Goal: Communication & Community: Participate in discussion

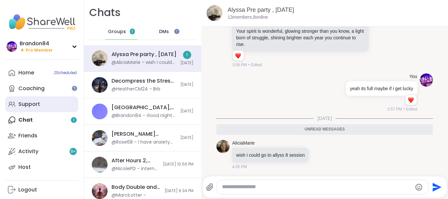
click at [28, 103] on div "Support" at bounding box center [29, 104] width 22 height 7
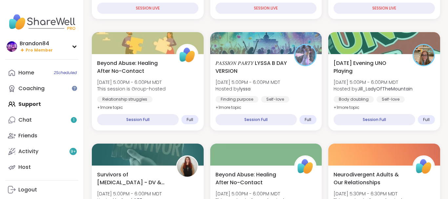
scroll to position [186, 0]
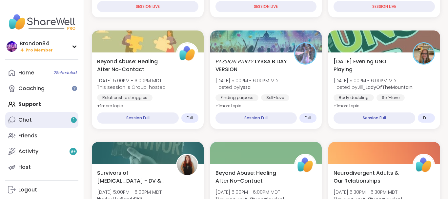
click at [41, 118] on link "Chat 1" at bounding box center [41, 120] width 73 height 16
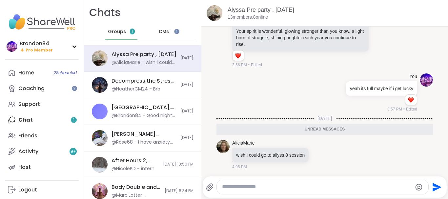
click at [168, 32] on span "DMs" at bounding box center [164, 32] width 10 height 7
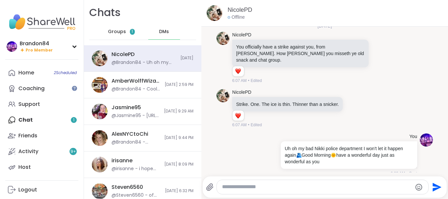
click at [36, 114] on div "Home 2 Scheduled Coaching Support Chat 1 Friends Activity 9 + Host" at bounding box center [41, 120] width 73 height 110
click at [30, 107] on div "Support" at bounding box center [29, 104] width 22 height 7
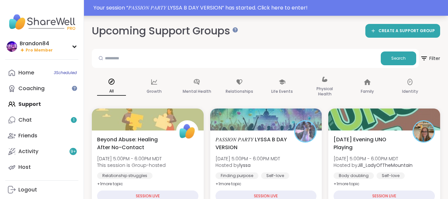
click at [367, 11] on div "Your session “ 𝑃𝐴𝑆𝑆𝐼𝑂𝑁 𝑃𝐴𝑅𝑇𝑌 LYSSA B DAY VERSION ” has started. Click here to e…" at bounding box center [268, 8] width 350 height 8
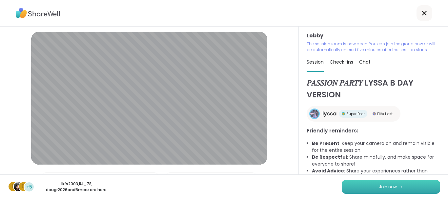
click at [392, 189] on span "Join now" at bounding box center [388, 187] width 18 height 6
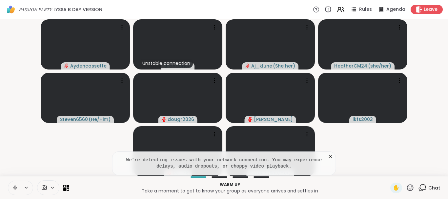
click at [13, 186] on icon at bounding box center [15, 188] width 6 height 6
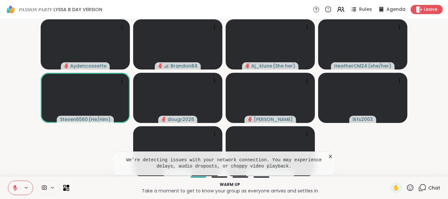
click at [330, 156] on icon at bounding box center [330, 156] width 7 height 7
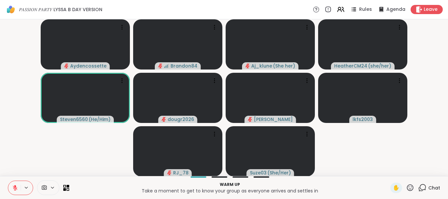
click at [16, 186] on icon at bounding box center [15, 186] width 2 height 3
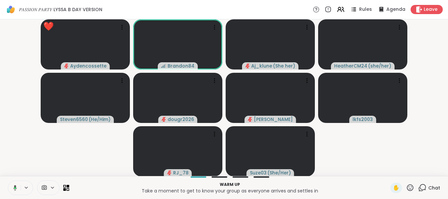
click at [16, 186] on icon at bounding box center [15, 188] width 4 height 6
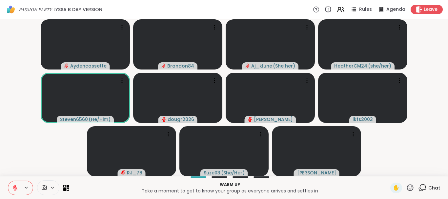
click at [420, 188] on icon at bounding box center [422, 188] width 8 height 8
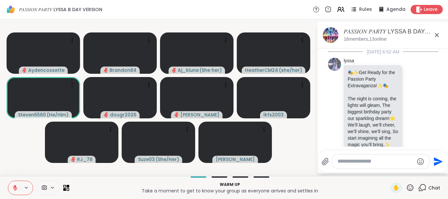
click at [420, 188] on icon at bounding box center [422, 188] width 8 height 8
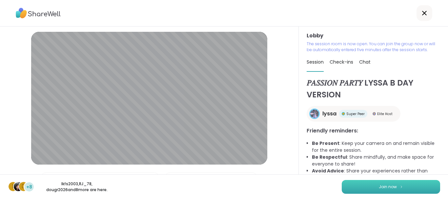
click at [387, 185] on span "Join now" at bounding box center [388, 187] width 18 height 6
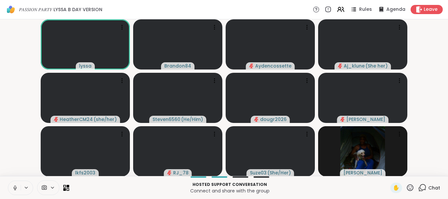
click at [13, 189] on icon at bounding box center [15, 188] width 6 height 6
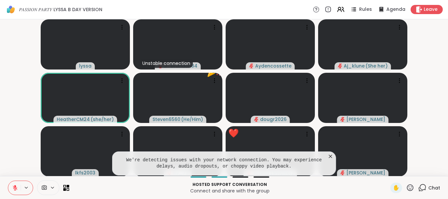
click at [13, 189] on icon at bounding box center [15, 188] width 6 height 6
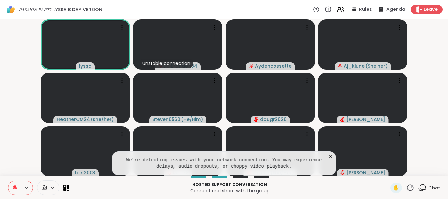
click at [11, 186] on button at bounding box center [14, 188] width 12 height 14
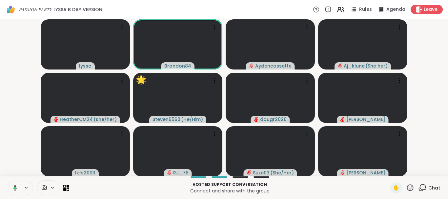
click at [7, 181] on button at bounding box center [13, 188] width 13 height 14
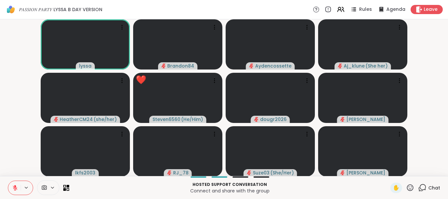
click at [408, 188] on icon at bounding box center [410, 188] width 8 height 8
click at [387, 168] on span "❤️" at bounding box center [390, 171] width 7 height 8
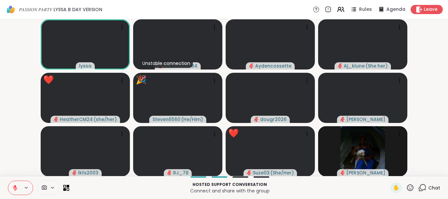
click at [410, 189] on icon at bounding box center [410, 188] width 8 height 8
click at [389, 172] on span "❤️" at bounding box center [390, 171] width 7 height 8
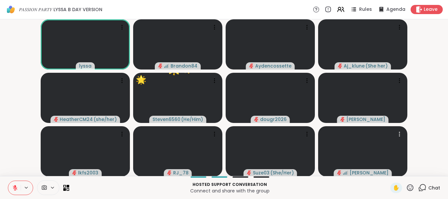
click at [411, 186] on icon at bounding box center [410, 188] width 8 height 8
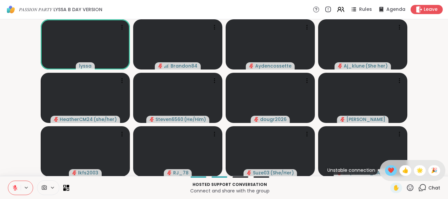
click at [388, 170] on span "❤️" at bounding box center [390, 171] width 7 height 8
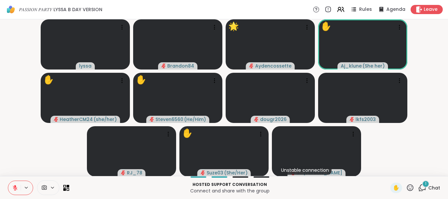
click at [411, 187] on icon at bounding box center [410, 188] width 8 height 8
click at [387, 171] on span "❤️" at bounding box center [390, 171] width 7 height 8
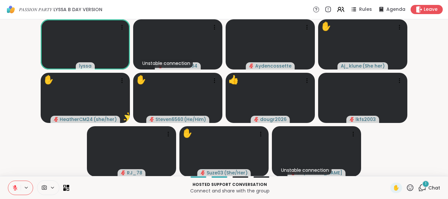
click at [13, 188] on icon at bounding box center [15, 188] width 6 height 6
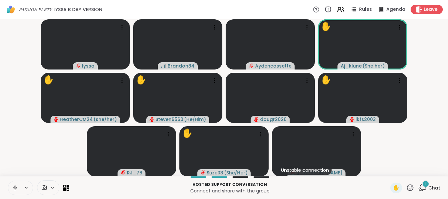
click at [15, 189] on icon at bounding box center [15, 188] width 6 height 6
click at [410, 187] on icon at bounding box center [410, 188] width 8 height 8
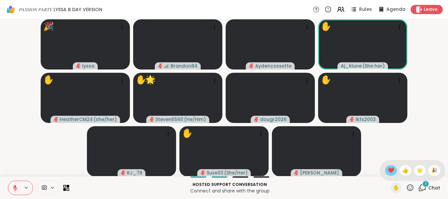
click at [388, 171] on span "❤️" at bounding box center [390, 171] width 7 height 8
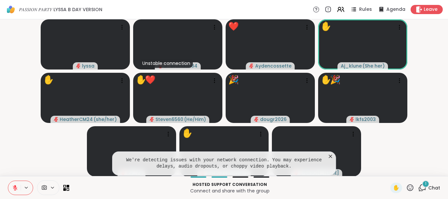
click at [410, 187] on icon at bounding box center [410, 188] width 8 height 8
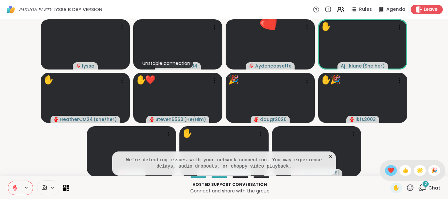
click at [390, 172] on span "❤️" at bounding box center [390, 171] width 7 height 8
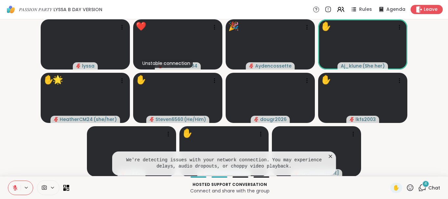
click at [409, 189] on icon at bounding box center [410, 188] width 8 height 8
click at [387, 168] on span "❤️" at bounding box center [390, 171] width 7 height 8
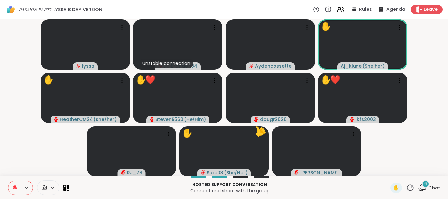
click at [411, 184] on icon at bounding box center [410, 188] width 8 height 8
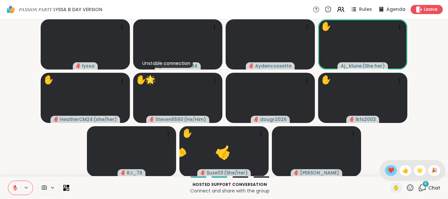
click at [385, 170] on div "❤️" at bounding box center [391, 170] width 12 height 10
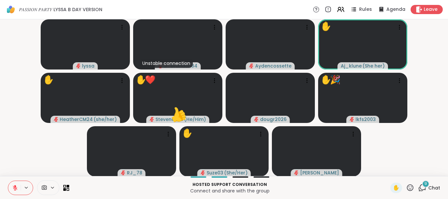
click at [410, 186] on icon at bounding box center [410, 188] width 8 height 8
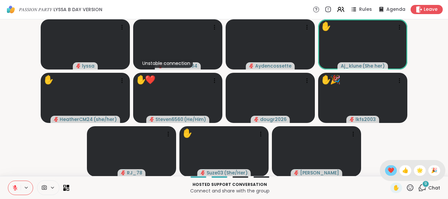
click at [388, 169] on span "❤️" at bounding box center [390, 171] width 7 height 8
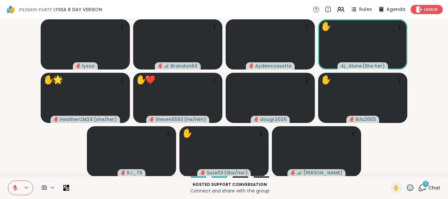
click at [408, 187] on icon at bounding box center [410, 188] width 8 height 8
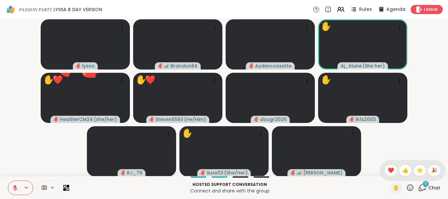
drag, startPoint x: 381, startPoint y: 166, endPoint x: 409, endPoint y: 186, distance: 34.8
click at [409, 186] on div "✋ ❤️ 👍 🌟 🎉" at bounding box center [410, 188] width 8 height 8
click at [409, 186] on icon at bounding box center [410, 188] width 8 height 8
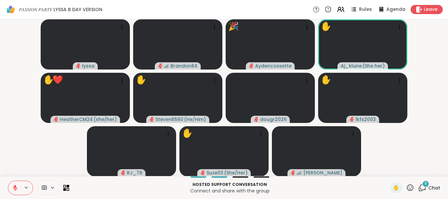
click at [412, 186] on icon at bounding box center [410, 188] width 8 height 8
click at [389, 169] on span "❤️" at bounding box center [390, 171] width 7 height 8
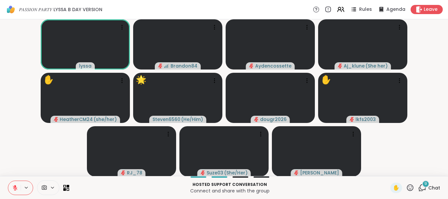
click at [15, 188] on icon at bounding box center [15, 188] width 5 height 5
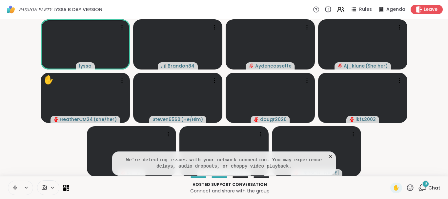
click at [17, 186] on icon at bounding box center [15, 188] width 6 height 6
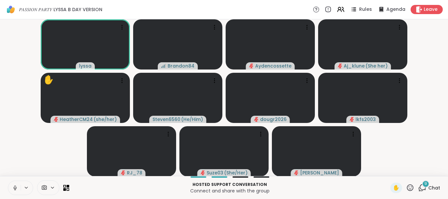
click at [17, 186] on button at bounding box center [14, 188] width 12 height 14
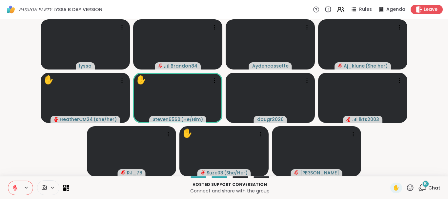
click at [15, 188] on icon at bounding box center [15, 188] width 6 height 6
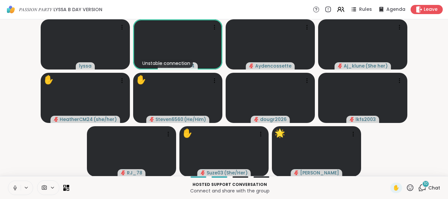
click at [13, 188] on icon at bounding box center [15, 188] width 6 height 6
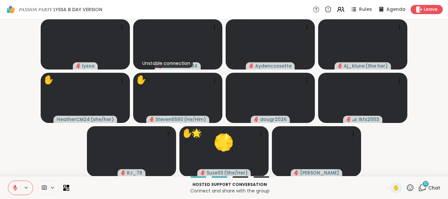
click at [410, 187] on icon at bounding box center [410, 188] width 8 height 8
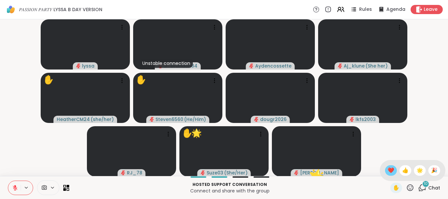
click at [387, 170] on span "❤️" at bounding box center [390, 171] width 7 height 8
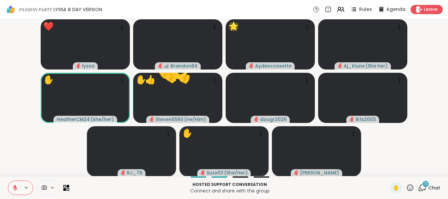
click at [423, 184] on div "13" at bounding box center [425, 183] width 7 height 7
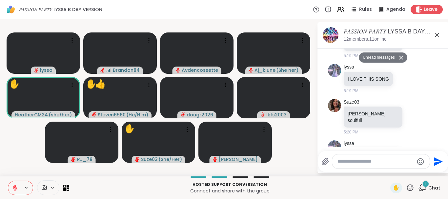
scroll to position [1028, 0]
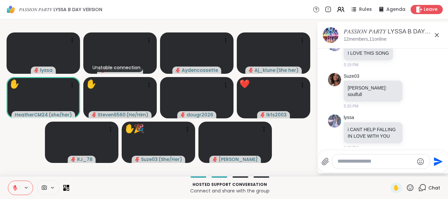
click at [427, 105] on div "Suze03 heather: soulfull 5:20 PM" at bounding box center [383, 91] width 110 height 42
click at [408, 187] on icon at bounding box center [410, 188] width 8 height 8
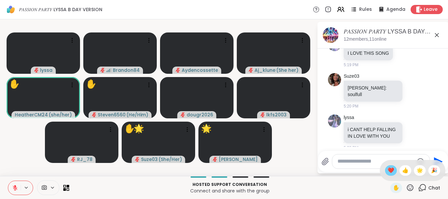
click at [387, 171] on span "❤️" at bounding box center [390, 171] width 7 height 8
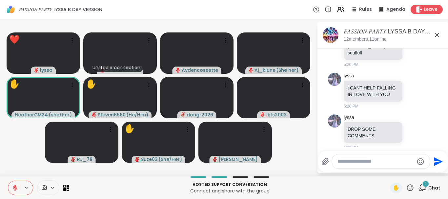
scroll to position [1105, 0]
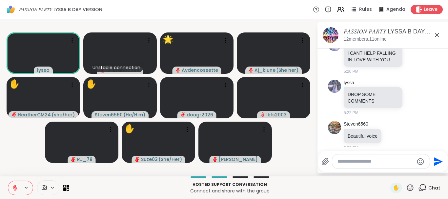
click at [414, 187] on icon at bounding box center [410, 188] width 8 height 8
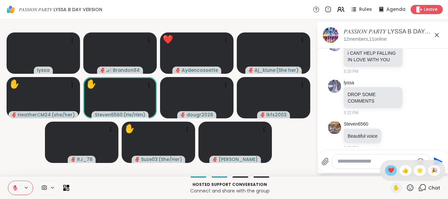
click at [390, 173] on span "❤️" at bounding box center [390, 171] width 7 height 8
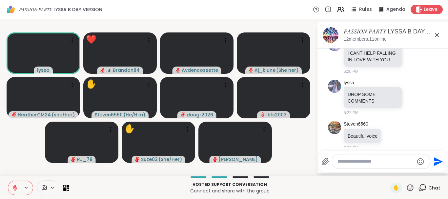
click at [12, 188] on icon at bounding box center [15, 188] width 6 height 6
click at [8, 181] on button at bounding box center [14, 188] width 12 height 14
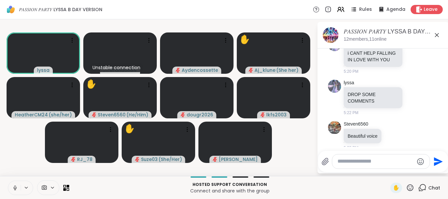
click at [15, 189] on icon at bounding box center [15, 188] width 6 height 6
click at [15, 189] on icon at bounding box center [15, 188] width 5 height 5
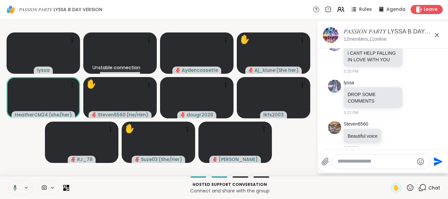
click at [15, 189] on icon at bounding box center [14, 188] width 6 height 6
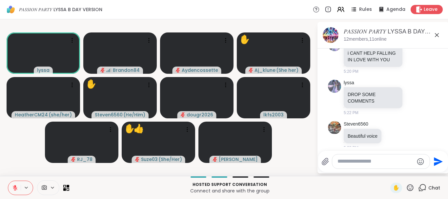
click at [15, 189] on icon at bounding box center [15, 188] width 5 height 5
click at [408, 189] on icon at bounding box center [410, 188] width 8 height 8
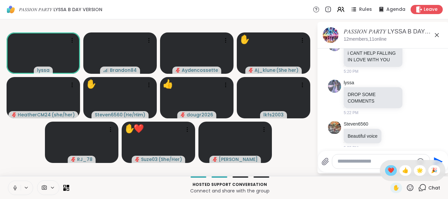
click at [390, 170] on span "❤️" at bounding box center [390, 171] width 7 height 8
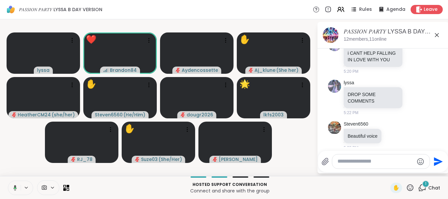
scroll to position [1279, 0]
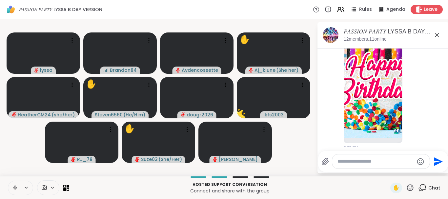
click at [14, 187] on icon at bounding box center [15, 188] width 6 height 6
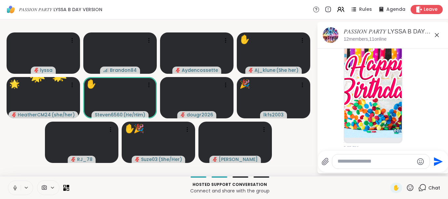
click at [8, 181] on button at bounding box center [14, 188] width 12 height 14
click at [16, 187] on icon at bounding box center [14, 188] width 3 height 2
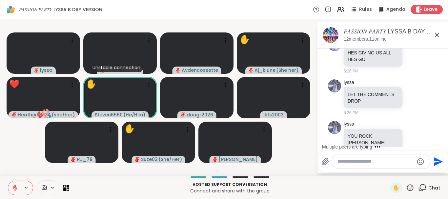
scroll to position [1631, 0]
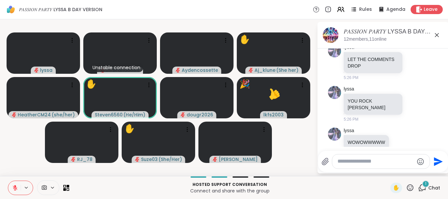
click at [345, 161] on textarea "Type your message" at bounding box center [375, 161] width 76 height 7
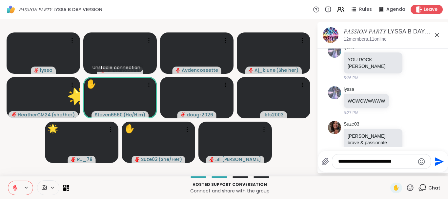
type textarea "**********"
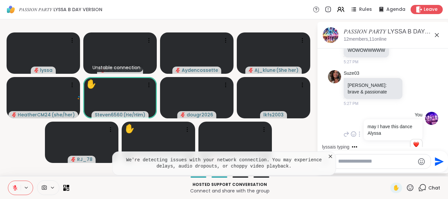
scroll to position [1758, 0]
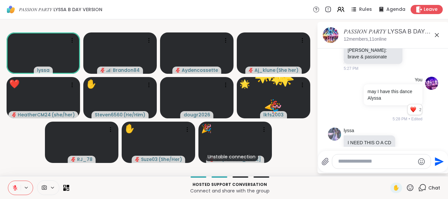
click at [15, 187] on icon at bounding box center [15, 188] width 6 height 6
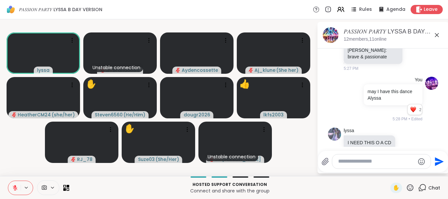
click at [8, 181] on button at bounding box center [14, 188] width 12 height 14
click at [15, 188] on icon at bounding box center [15, 188] width 5 height 5
click at [14, 185] on button at bounding box center [14, 188] width 12 height 14
click at [13, 186] on icon at bounding box center [15, 188] width 6 height 6
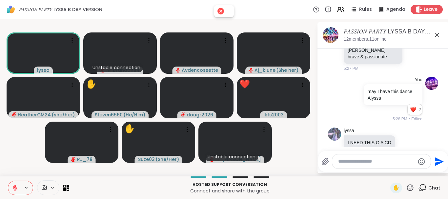
click at [13, 186] on icon at bounding box center [15, 188] width 6 height 6
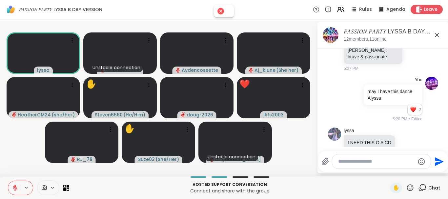
click at [13, 189] on icon at bounding box center [15, 188] width 6 height 6
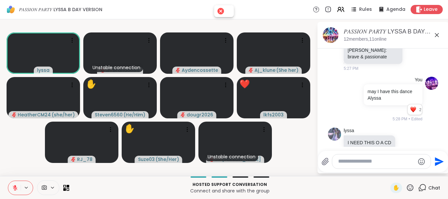
click at [13, 189] on icon at bounding box center [15, 188] width 6 height 6
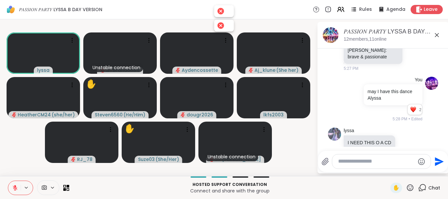
click at [13, 189] on icon at bounding box center [15, 188] width 6 height 6
click at [14, 183] on button at bounding box center [14, 188] width 12 height 14
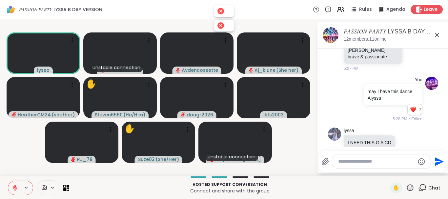
click at [14, 183] on button at bounding box center [14, 188] width 12 height 14
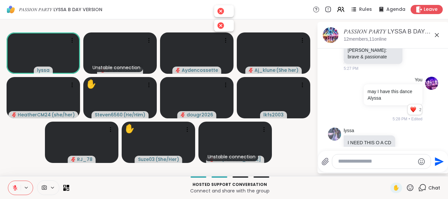
click at [14, 183] on button at bounding box center [14, 188] width 12 height 14
drag, startPoint x: 14, startPoint y: 183, endPoint x: 2, endPoint y: 147, distance: 37.9
click at [6, 150] on div "𝑃𝐴𝑆𝑆𝐼𝑂𝑁 𝑃𝐴𝑅𝑇𝑌 LYSSA B DAY VERSION Rules Agenda Leave lyssa Unstable connection …" at bounding box center [224, 99] width 448 height 199
click at [13, 188] on icon at bounding box center [15, 188] width 6 height 6
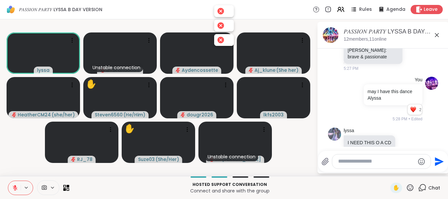
click at [13, 188] on icon at bounding box center [15, 188] width 6 height 6
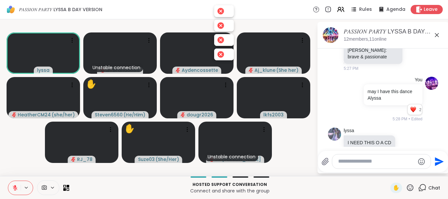
click at [13, 188] on icon at bounding box center [15, 188] width 6 height 6
click at [344, 161] on textarea "Type your message" at bounding box center [376, 161] width 76 height 7
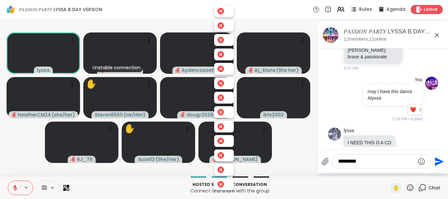
type textarea "**********"
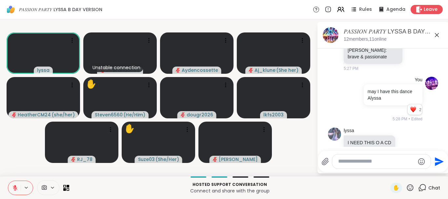
scroll to position [1793, 0]
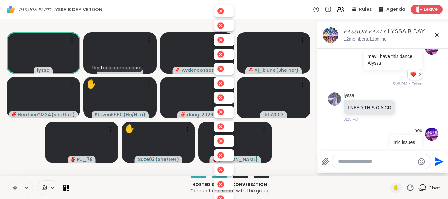
click at [16, 188] on icon at bounding box center [15, 188] width 6 height 6
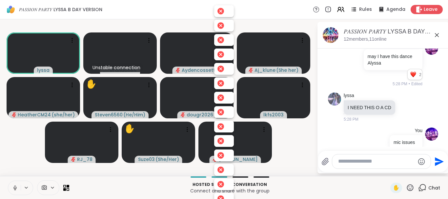
click at [16, 188] on icon at bounding box center [15, 188] width 6 height 6
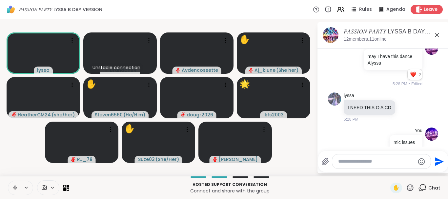
click at [14, 186] on icon at bounding box center [15, 188] width 6 height 6
click at [8, 181] on button at bounding box center [14, 188] width 12 height 14
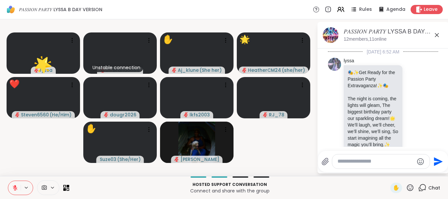
scroll to position [1793, 0]
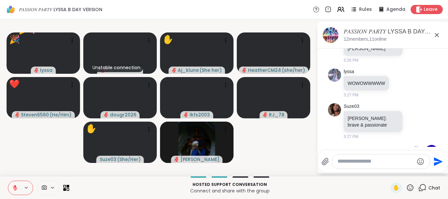
scroll to position [1731, 0]
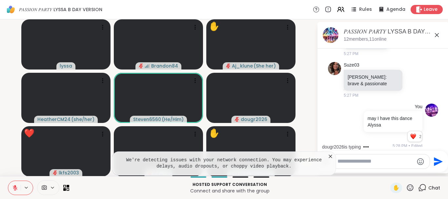
click at [329, 156] on icon at bounding box center [330, 156] width 7 height 7
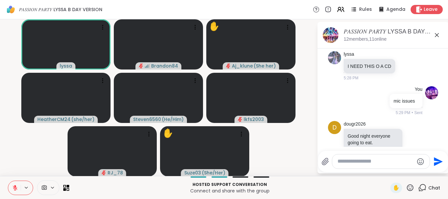
scroll to position [1844, 0]
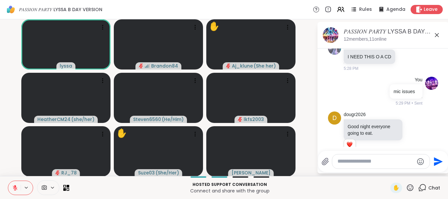
click at [410, 187] on icon at bounding box center [410, 188] width 8 height 8
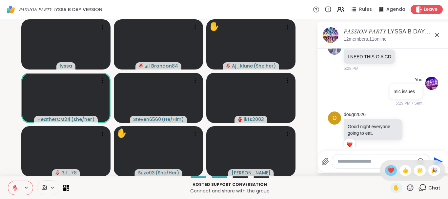
click at [387, 173] on span "❤️" at bounding box center [390, 171] width 7 height 8
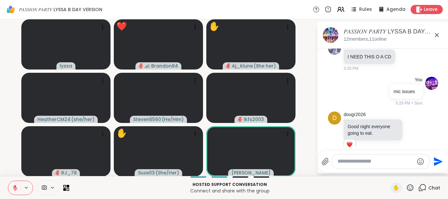
click at [423, 187] on icon at bounding box center [422, 188] width 8 height 8
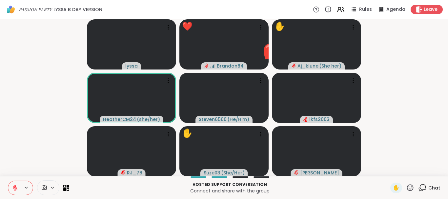
click at [423, 187] on icon at bounding box center [422, 188] width 8 height 8
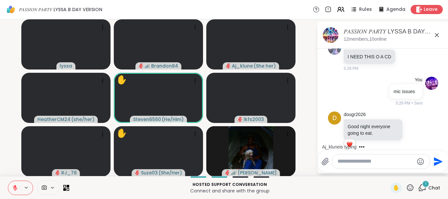
scroll to position [1878, 0]
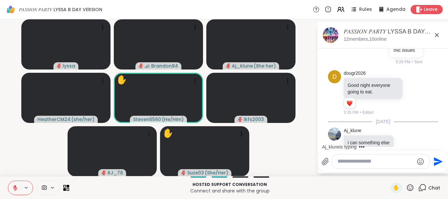
click at [13, 190] on icon at bounding box center [15, 188] width 6 height 6
click at [12, 186] on icon at bounding box center [15, 188] width 6 height 6
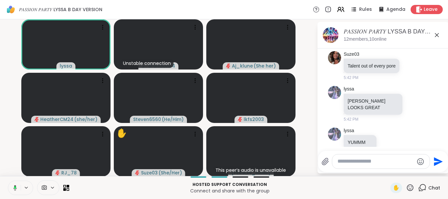
scroll to position [2034, 0]
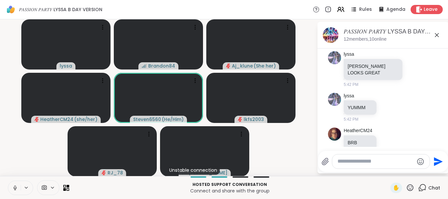
click at [12, 186] on icon at bounding box center [15, 188] width 6 height 6
click at [352, 162] on textarea "Type your message" at bounding box center [375, 161] width 76 height 7
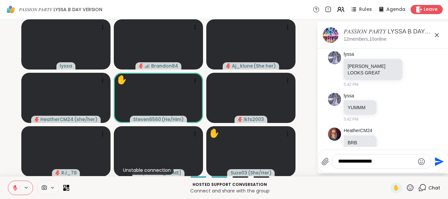
click at [354, 162] on textarea "**********" at bounding box center [376, 161] width 76 height 7
click at [355, 162] on textarea "**********" at bounding box center [376, 161] width 76 height 7
click at [379, 162] on textarea "**********" at bounding box center [376, 161] width 76 height 7
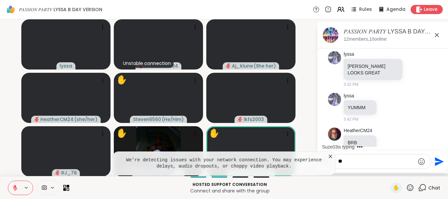
type textarea "*"
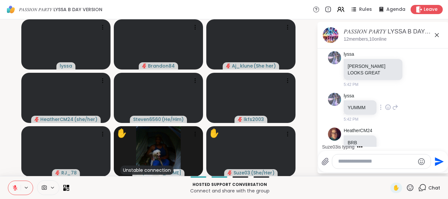
click at [425, 106] on div "lyssa YUMMM 5:42 PM" at bounding box center [383, 107] width 110 height 35
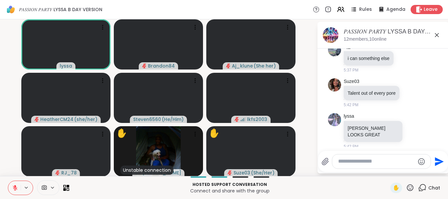
scroll to position [1993, 0]
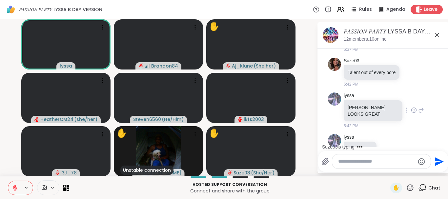
click at [421, 106] on icon at bounding box center [421, 110] width 6 height 8
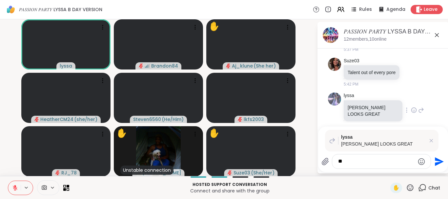
type textarea "*"
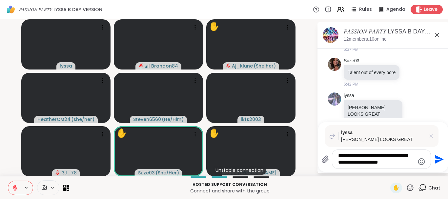
click at [419, 163] on icon "Emoji picker" at bounding box center [421, 161] width 7 height 7
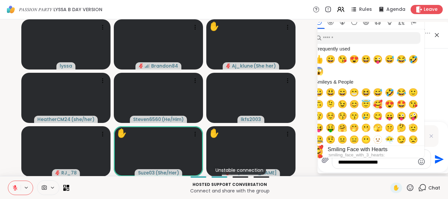
click at [377, 103] on span "🥰" at bounding box center [378, 104] width 10 height 9
type textarea "**********"
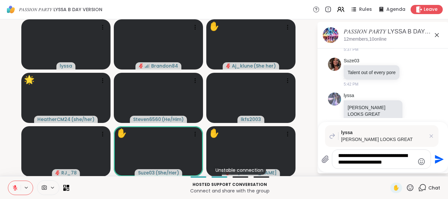
click at [438, 158] on icon "Send" at bounding box center [439, 159] width 9 height 9
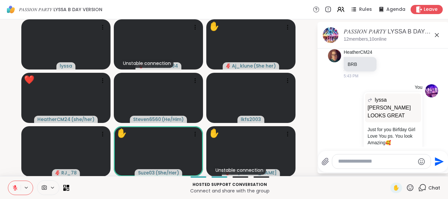
scroll to position [2323, 0]
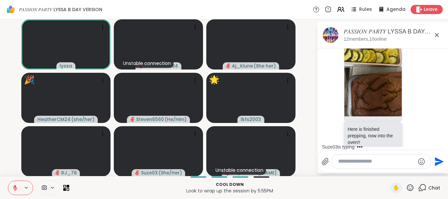
click at [407, 187] on icon at bounding box center [410, 187] width 7 height 7
click at [389, 168] on span "❤️" at bounding box center [390, 171] width 7 height 8
click at [342, 161] on textarea "Type your message" at bounding box center [376, 161] width 76 height 7
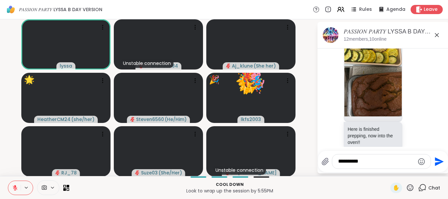
type textarea "**********"
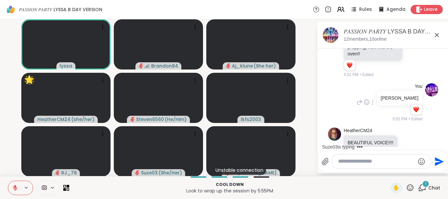
scroll to position [2453, 0]
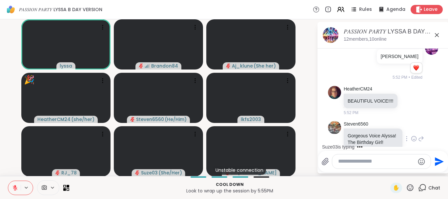
click at [437, 118] on div "Steven6560 Gorgeous Voice Alyssa! The Birthday Girl! 5:52 PM" at bounding box center [383, 139] width 110 height 42
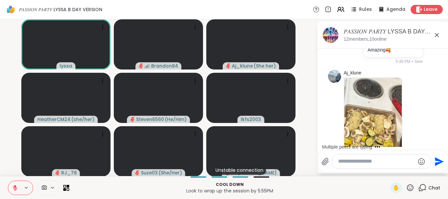
scroll to position [2143, 0]
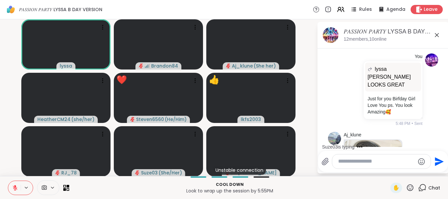
click at [411, 188] on icon at bounding box center [410, 188] width 8 height 8
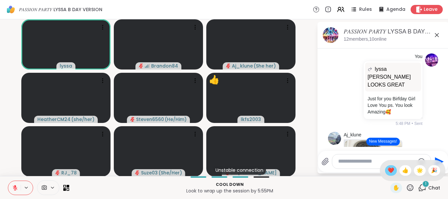
click at [389, 168] on span "❤️" at bounding box center [390, 171] width 7 height 8
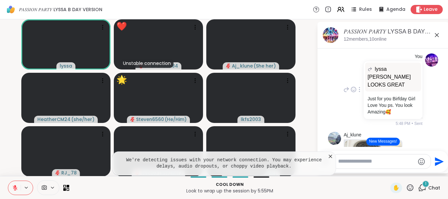
click at [429, 96] on div "You lyssa BRANDON LOOKS GREAT BRANDON LOOKS GREAT Just for you Birfday Girl Lov…" at bounding box center [383, 90] width 110 height 78
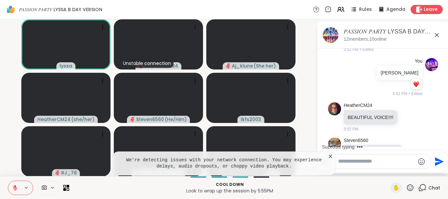
scroll to position [2504, 0]
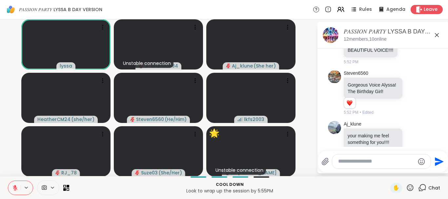
click at [14, 187] on icon at bounding box center [15, 188] width 5 height 5
click at [13, 188] on icon at bounding box center [15, 188] width 6 height 6
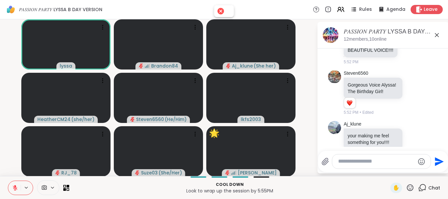
click at [8, 181] on button at bounding box center [14, 188] width 12 height 14
click at [12, 188] on icon at bounding box center [15, 188] width 6 height 6
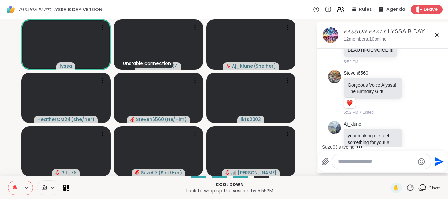
click at [12, 188] on icon at bounding box center [15, 188] width 6 height 6
click at [17, 187] on icon at bounding box center [15, 188] width 6 height 6
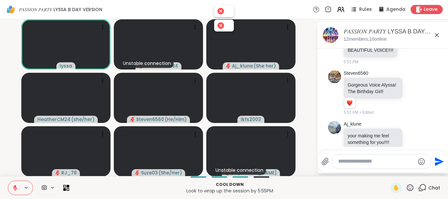
click at [17, 188] on icon at bounding box center [15, 188] width 5 height 5
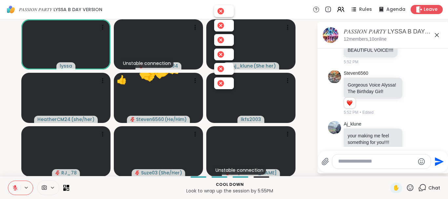
click at [17, 188] on icon at bounding box center [15, 188] width 5 height 5
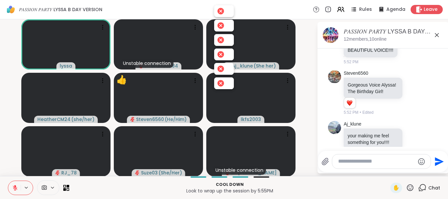
click at [14, 187] on icon at bounding box center [15, 188] width 6 height 6
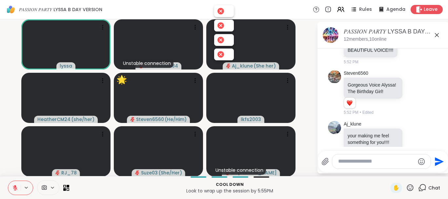
click at [14, 187] on icon at bounding box center [15, 188] width 6 height 6
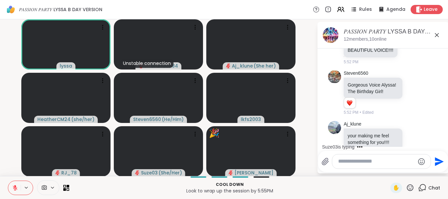
click at [14, 187] on icon at bounding box center [15, 188] width 6 height 6
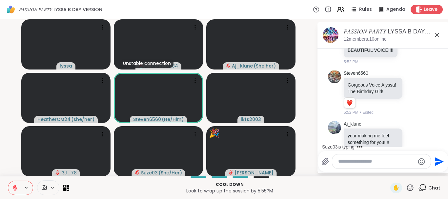
click at [14, 187] on icon at bounding box center [15, 188] width 6 height 6
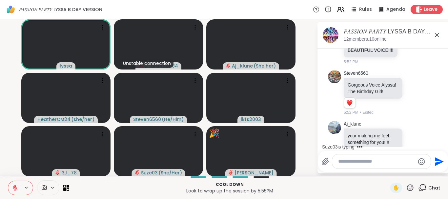
click at [14, 187] on icon at bounding box center [15, 188] width 6 height 6
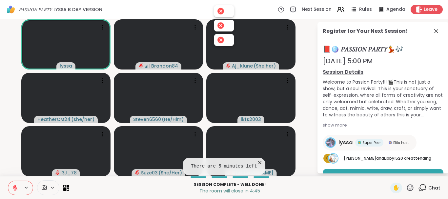
click at [14, 186] on icon at bounding box center [15, 188] width 6 height 6
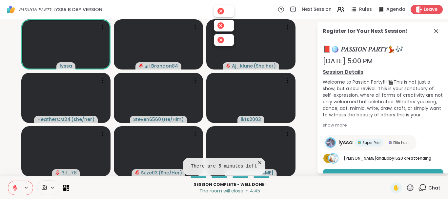
click at [14, 186] on icon at bounding box center [15, 188] width 6 height 6
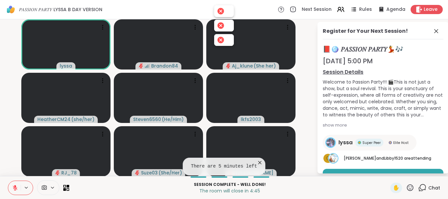
click at [14, 186] on icon at bounding box center [15, 188] width 6 height 6
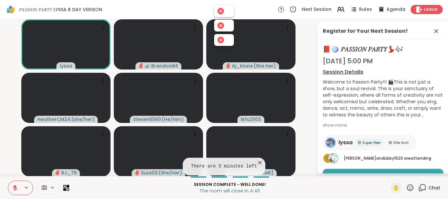
click at [14, 186] on icon at bounding box center [15, 188] width 6 height 6
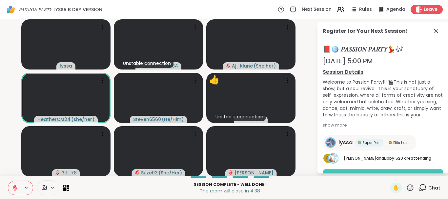
click at [365, 169] on button "Book Session" at bounding box center [383, 176] width 121 height 14
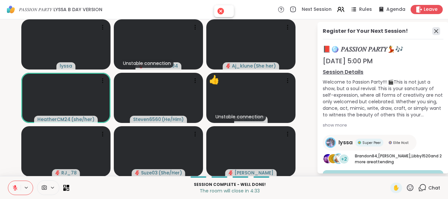
click at [434, 30] on icon at bounding box center [436, 31] width 8 height 8
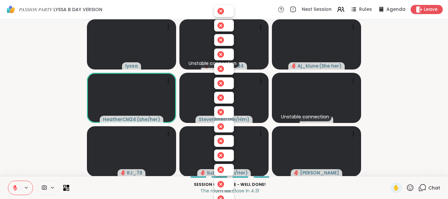
click at [425, 186] on icon at bounding box center [422, 188] width 8 height 8
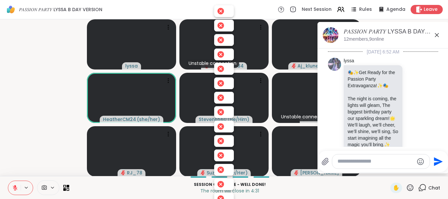
click at [351, 162] on textarea "Type your message" at bounding box center [375, 161] width 76 height 7
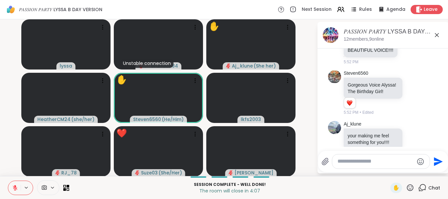
click at [17, 183] on button at bounding box center [14, 188] width 12 height 14
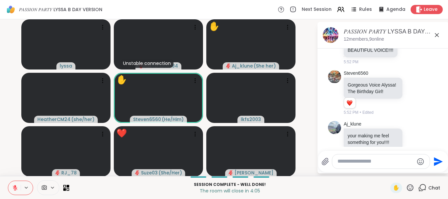
click at [17, 183] on button at bounding box center [14, 188] width 12 height 14
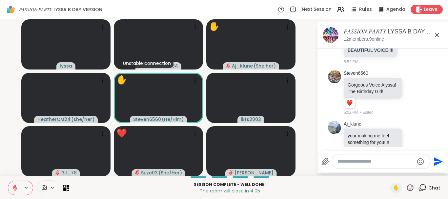
click at [17, 183] on button at bounding box center [14, 188] width 12 height 14
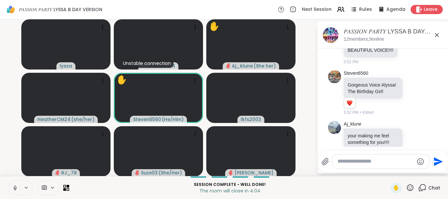
click at [17, 183] on button at bounding box center [14, 188] width 12 height 14
click at [17, 186] on icon at bounding box center [15, 188] width 6 height 6
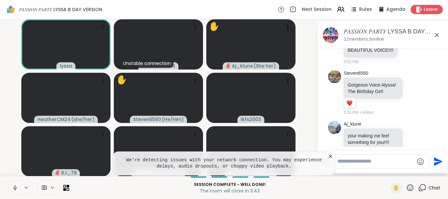
scroll to position [2506, 0]
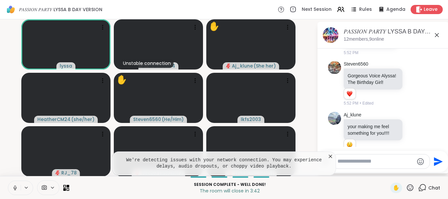
click at [329, 158] on icon at bounding box center [330, 156] width 3 height 3
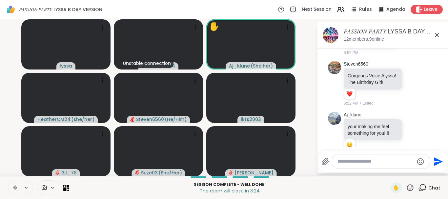
click at [13, 188] on icon at bounding box center [15, 188] width 6 height 6
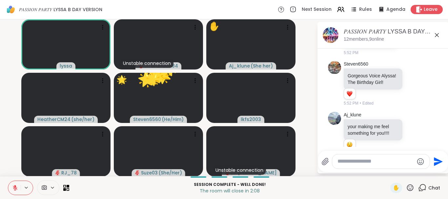
click at [8, 181] on button at bounding box center [14, 188] width 12 height 14
click at [339, 162] on textarea "Type your message" at bounding box center [375, 161] width 76 height 7
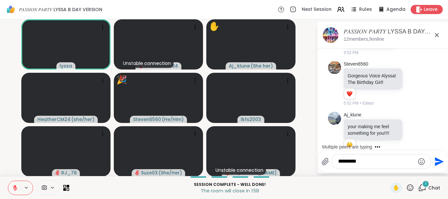
scroll to position [2570, 0]
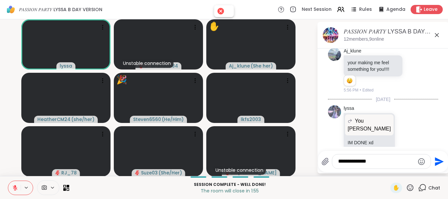
type textarea "**********"
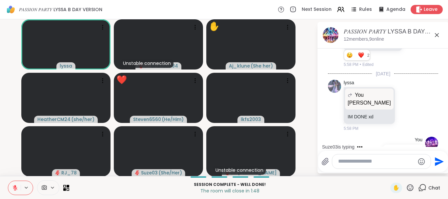
scroll to position [2615, 0]
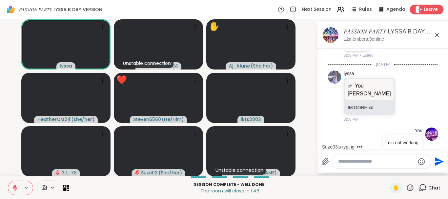
click at [421, 9] on icon at bounding box center [419, 9] width 6 height 7
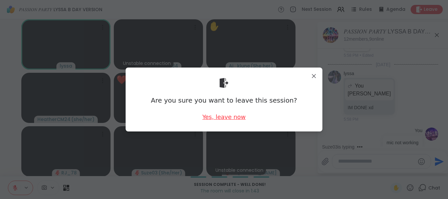
click at [222, 115] on div "Yes, leave now" at bounding box center [223, 117] width 43 height 8
click at [227, 116] on div "Yes, leave now" at bounding box center [223, 117] width 43 height 8
click at [227, 118] on div "Yes, leave now" at bounding box center [223, 117] width 43 height 8
click at [226, 119] on div "Yes, leave now" at bounding box center [223, 117] width 43 height 8
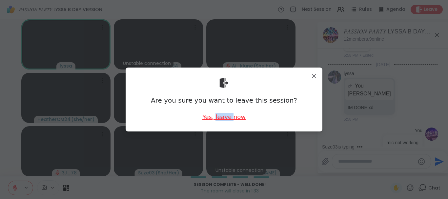
click at [226, 119] on div "Yes, leave now" at bounding box center [223, 117] width 43 height 8
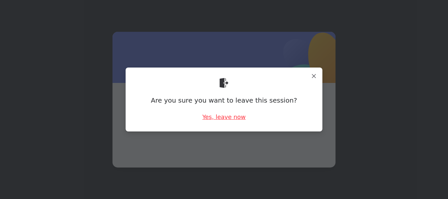
drag, startPoint x: 225, startPoint y: 119, endPoint x: 122, endPoint y: 120, distance: 103.3
click at [122, 120] on div "Are you sure you want to leave this session? Yes, leave now" at bounding box center [224, 99] width 440 height 199
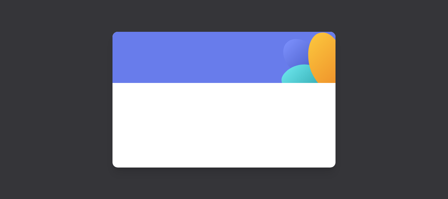
click at [122, 120] on div at bounding box center [223, 125] width 223 height 85
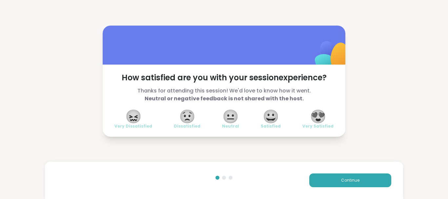
click at [33, 111] on div "How satisfied are you with your session experience? Thanks for attending this s…" at bounding box center [224, 81] width 448 height 162
click at [316, 116] on span "😍" at bounding box center [318, 116] width 16 height 12
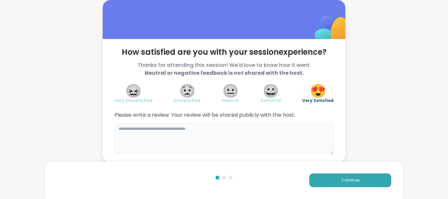
click at [170, 139] on textarea at bounding box center [223, 138] width 219 height 31
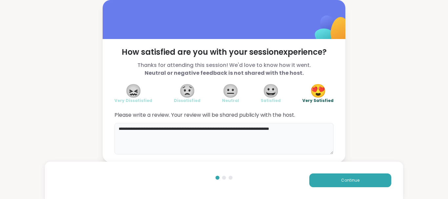
click at [287, 129] on textarea "**********" at bounding box center [223, 138] width 219 height 31
click at [304, 132] on textarea "**********" at bounding box center [223, 138] width 219 height 31
click at [313, 135] on textarea "**********" at bounding box center [223, 138] width 219 height 31
type textarea "**********"
click at [353, 183] on span "Continue" at bounding box center [350, 180] width 18 height 6
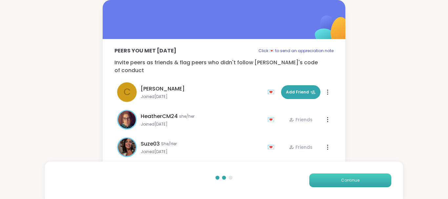
click at [353, 183] on span "Continue" at bounding box center [350, 180] width 18 height 6
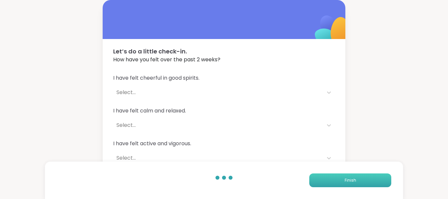
click at [360, 180] on button "Finish" at bounding box center [350, 180] width 82 height 14
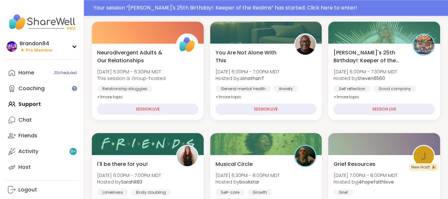
scroll to position [100, 0]
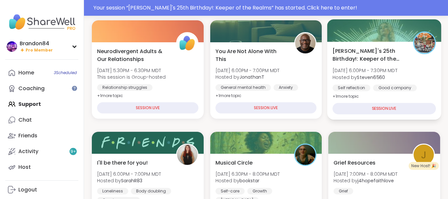
click at [371, 69] on span "Sat, Sep 13 | 6:00PM - 7:30PM MDT" at bounding box center [364, 70] width 65 height 7
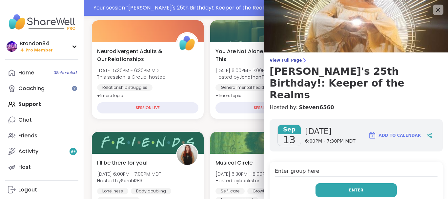
click at [352, 187] on span "Enter" at bounding box center [356, 190] width 14 height 6
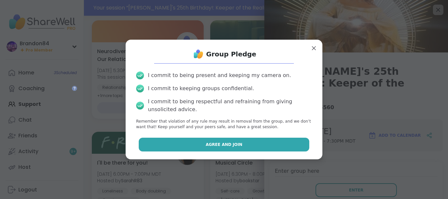
click at [256, 143] on button "Agree and Join" at bounding box center [224, 145] width 171 height 14
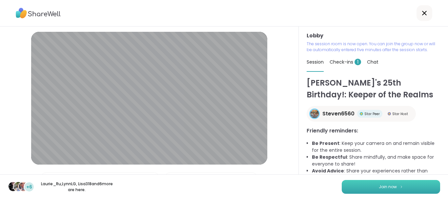
click at [406, 189] on button "Join now" at bounding box center [391, 187] width 98 height 14
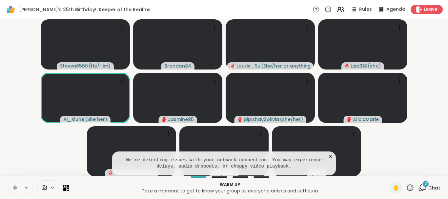
click at [330, 156] on icon at bounding box center [330, 156] width 3 height 3
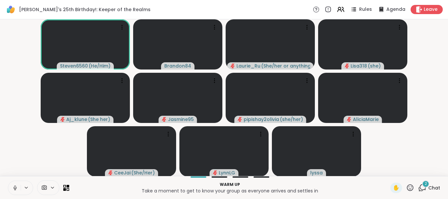
click at [422, 188] on icon at bounding box center [422, 188] width 8 height 8
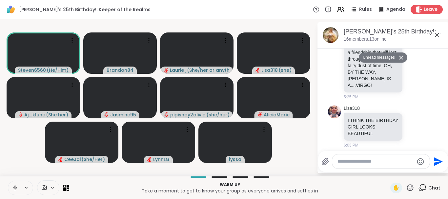
scroll to position [257, 0]
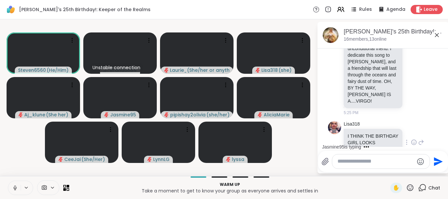
click at [422, 138] on icon at bounding box center [421, 142] width 6 height 8
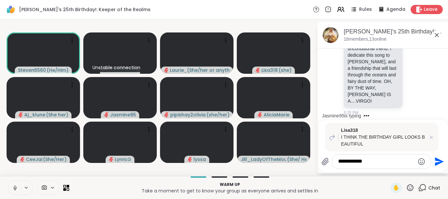
type textarea "**********"
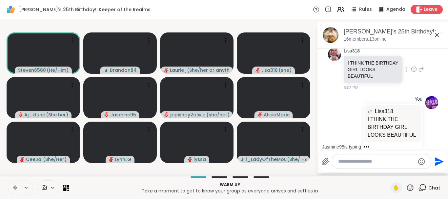
click at [437, 58] on div "Lisa318 I THINK THE BIRTHDAY GIRL LOOKS BEAUTIFUL 6:03 PM" at bounding box center [383, 69] width 110 height 48
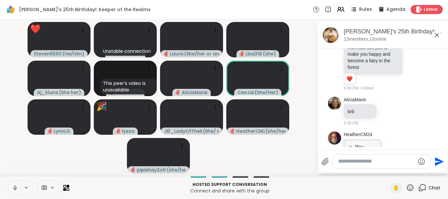
scroll to position [763, 0]
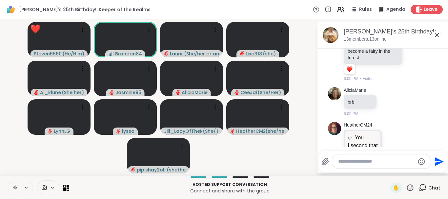
click at [15, 185] on icon at bounding box center [15, 188] width 6 height 6
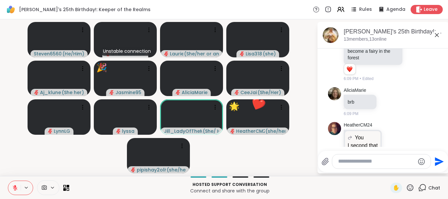
click at [410, 184] on icon at bounding box center [410, 188] width 8 height 8
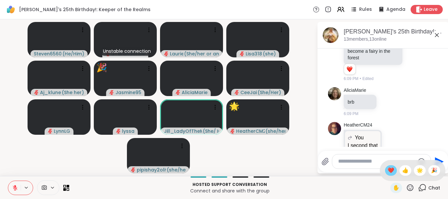
click at [390, 170] on span "❤️" at bounding box center [390, 171] width 7 height 8
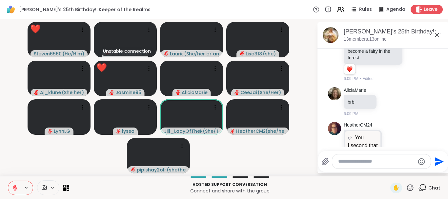
click at [399, 149] on icon at bounding box center [400, 153] width 6 height 8
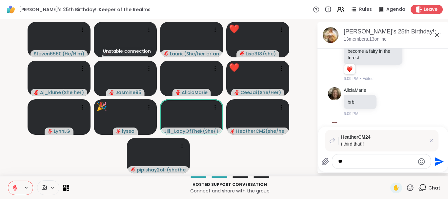
type textarea "*"
click at [295, 130] on video-player-container "Steven6560 ( He/Him ) 🌟 🌟 🌟 ❤️ ❤️ ❤️ Unstable connection Brandon84 Laurie_Ru ( …" at bounding box center [158, 97] width 309 height 151
click at [284, 8] on div "Alyssa's 25th Birthday!: Keeper of the Realms Rules Agenda Leave" at bounding box center [224, 9] width 448 height 19
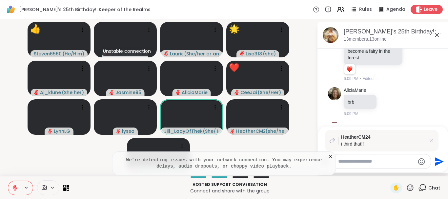
click at [430, 141] on icon at bounding box center [431, 140] width 7 height 7
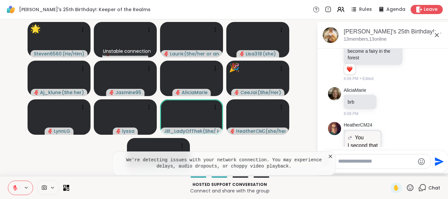
click at [394, 149] on icon at bounding box center [393, 152] width 6 height 7
click at [395, 139] on div "Select Reaction: Heart" at bounding box center [393, 142] width 6 height 6
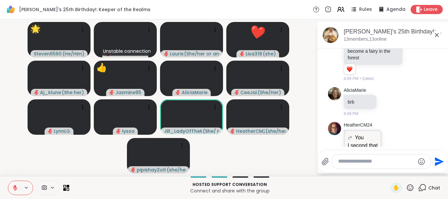
click at [14, 188] on icon at bounding box center [15, 188] width 6 height 6
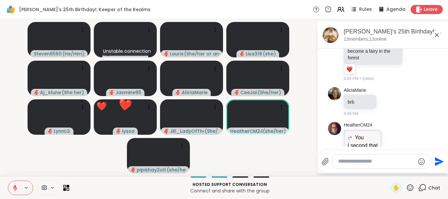
click at [8, 181] on button at bounding box center [14, 188] width 12 height 14
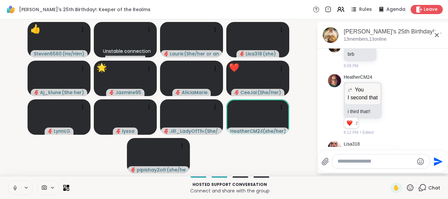
click at [356, 164] on textarea "Type your message" at bounding box center [375, 161] width 76 height 7
type textarea "*"
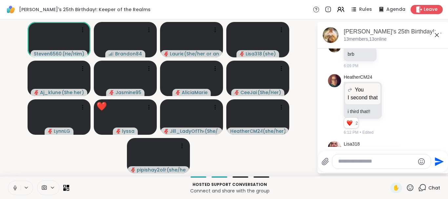
scroll to position [853, 0]
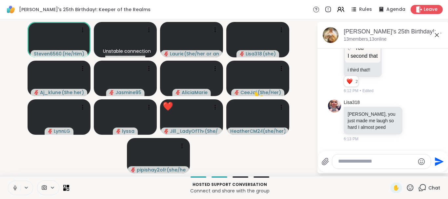
click at [414, 166] on icon at bounding box center [414, 166] width 2 height 1
click at [362, 151] on div "Select Reaction: Heart" at bounding box center [362, 154] width 6 height 6
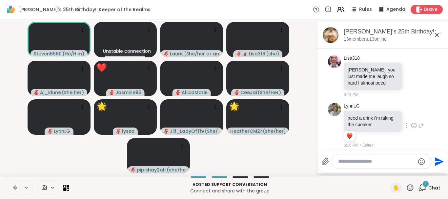
scroll to position [932, 0]
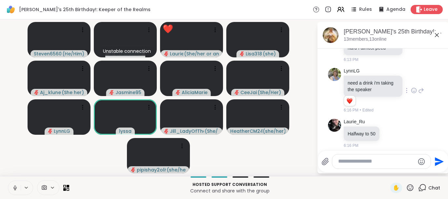
click at [407, 188] on icon at bounding box center [410, 187] width 7 height 7
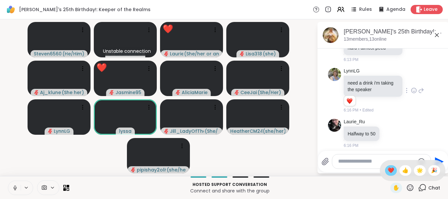
click at [387, 170] on span "❤️" at bounding box center [390, 171] width 7 height 8
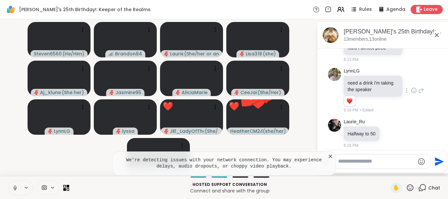
scroll to position [967, 0]
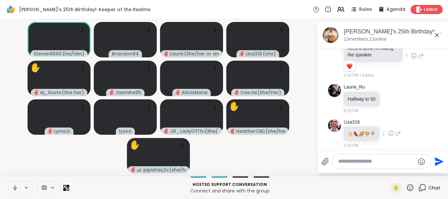
click at [436, 116] on div "Lisa318 🎂 👠 🌈 🍄 🧚 6:16 PM" at bounding box center [383, 133] width 110 height 35
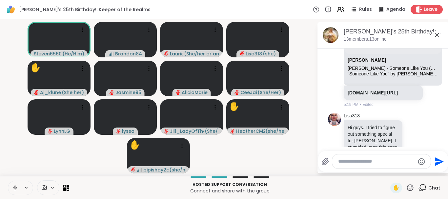
scroll to position [38, 0]
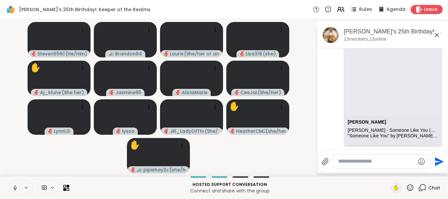
click at [348, 161] on textarea "Type your message" at bounding box center [376, 161] width 76 height 7
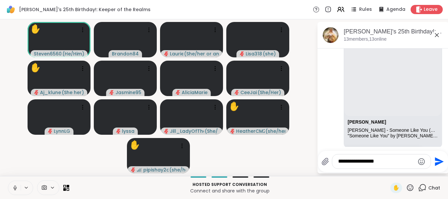
type textarea "**********"
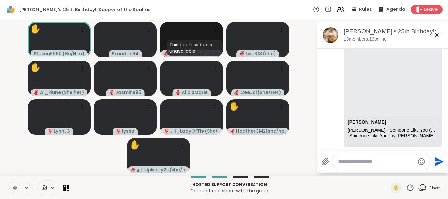
scroll to position [1002, 0]
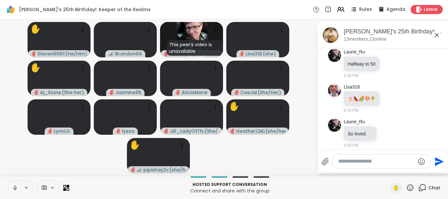
click at [425, 116] on div "Laurie_Ru So loved. 6:18 PM" at bounding box center [383, 133] width 110 height 35
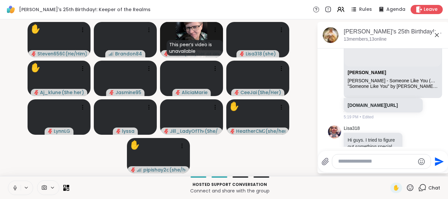
scroll to position [11, 0]
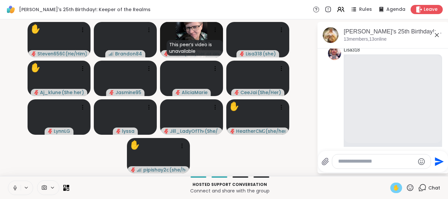
click at [394, 186] on span "✋" at bounding box center [396, 188] width 7 height 8
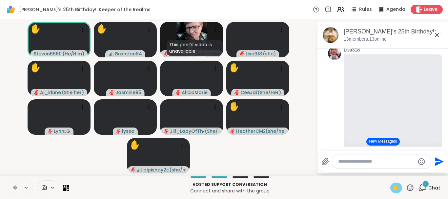
click at [396, 185] on span "✋" at bounding box center [396, 188] width 7 height 8
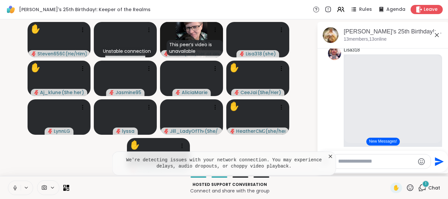
click at [386, 143] on button "New Messages!" at bounding box center [382, 142] width 33 height 8
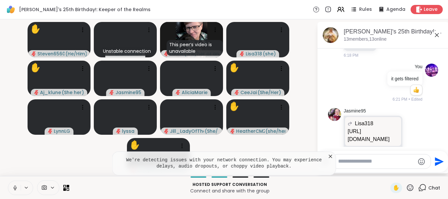
scroll to position [1077, 0]
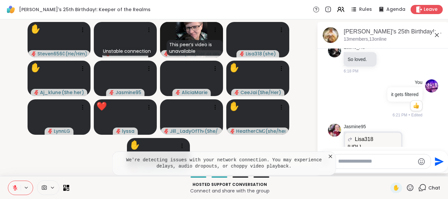
click at [357, 161] on textarea "Type your message" at bounding box center [376, 161] width 76 height 7
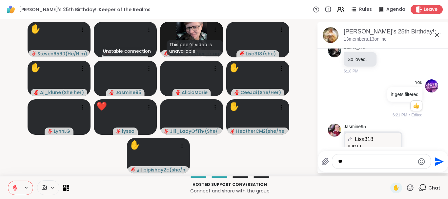
type textarea "*"
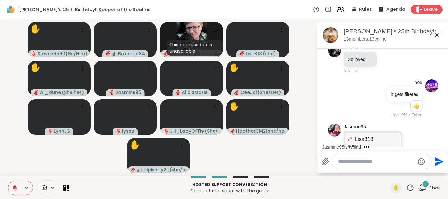
scroll to position [1112, 0]
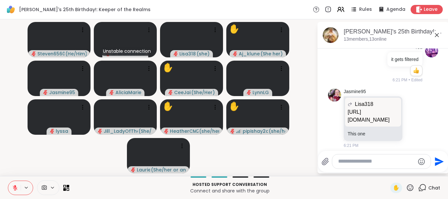
click at [344, 162] on textarea "Type your message" at bounding box center [376, 161] width 76 height 7
type textarea "*"
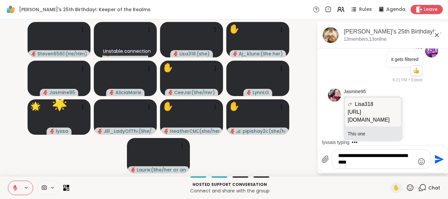
type textarea "**********"
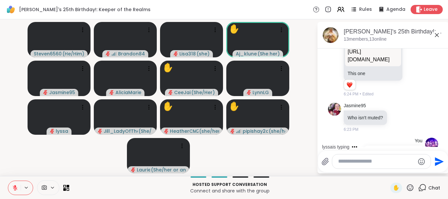
scroll to position [1, 0]
click at [431, 99] on div "Jasmine95 Who isn't muted? 6:23 PM" at bounding box center [383, 116] width 110 height 35
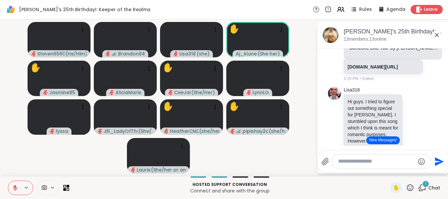
scroll to position [36, 0]
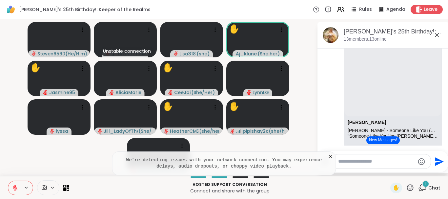
click at [324, 94] on li "Lisa318 Van Morrison Van Morrison - Someone Like You (Official Audio) "Someone …" at bounding box center [383, 95] width 119 height 155
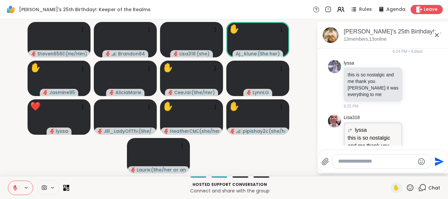
scroll to position [1344, 0]
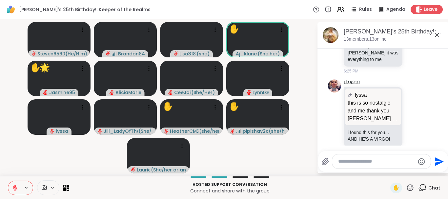
click at [411, 187] on icon at bounding box center [410, 187] width 7 height 7
click at [387, 170] on span "❤️" at bounding box center [390, 171] width 7 height 8
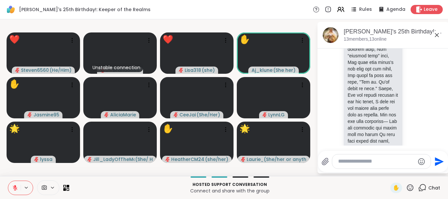
click at [409, 184] on icon at bounding box center [410, 188] width 8 height 8
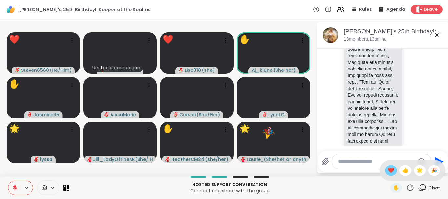
click at [390, 168] on span "❤️" at bounding box center [390, 171] width 7 height 8
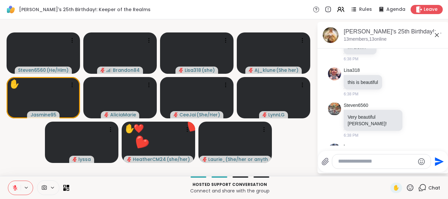
scroll to position [3460, 0]
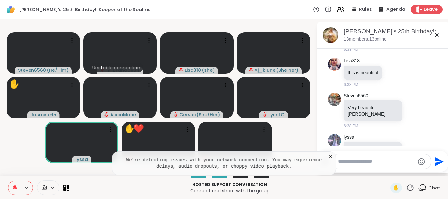
click at [410, 190] on icon at bounding box center [410, 188] width 8 height 8
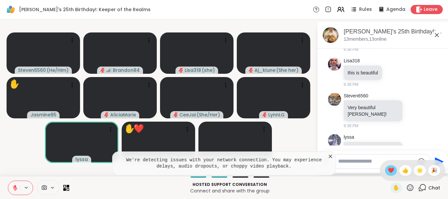
click at [387, 170] on span "❤️" at bounding box center [390, 171] width 7 height 8
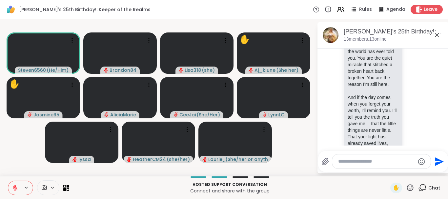
scroll to position [3946, 0]
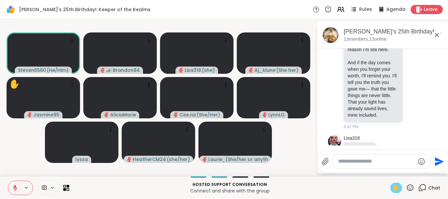
click at [397, 189] on span "✋" at bounding box center [396, 188] width 7 height 8
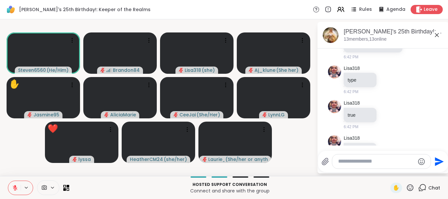
scroll to position [4051, 0]
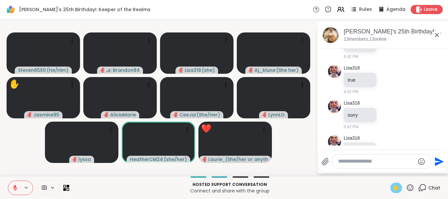
click at [396, 187] on span "✋" at bounding box center [396, 188] width 7 height 8
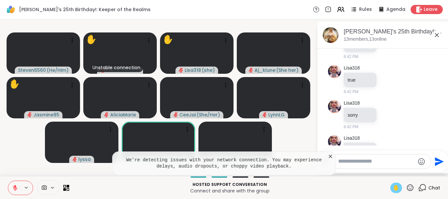
click at [398, 188] on span "✋" at bounding box center [396, 188] width 7 height 8
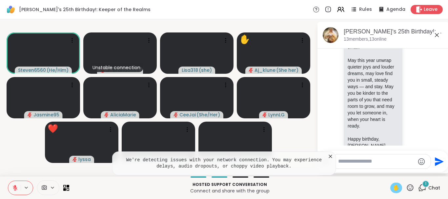
scroll to position [4734, 0]
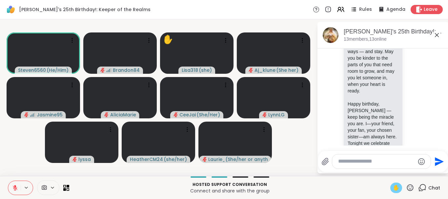
click at [398, 188] on span "✋" at bounding box center [396, 188] width 7 height 8
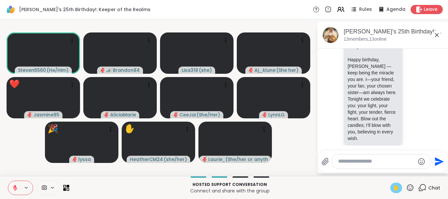
scroll to position [4813, 0]
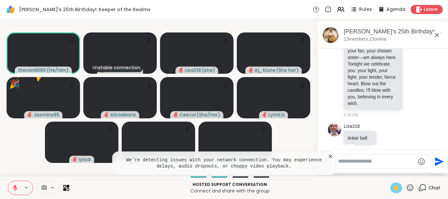
click at [398, 188] on span "✋" at bounding box center [396, 188] width 7 height 8
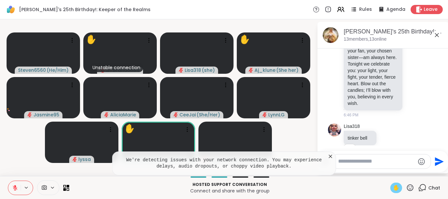
click at [395, 187] on span "✋" at bounding box center [396, 188] width 7 height 8
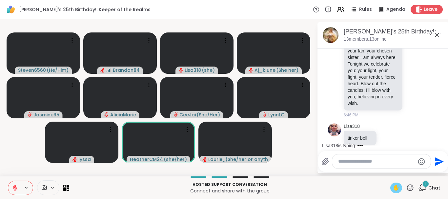
scroll to position [4848, 0]
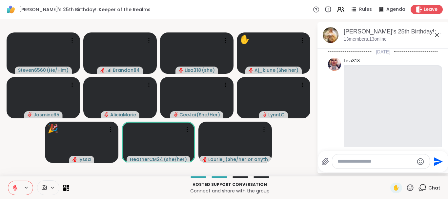
scroll to position [4848, 0]
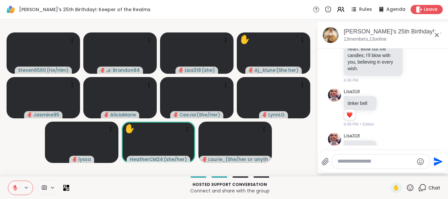
click at [366, 187] on p "Hosted support conversation" at bounding box center [229, 185] width 313 height 6
click at [351, 162] on textarea "Type your message" at bounding box center [375, 161] width 76 height 7
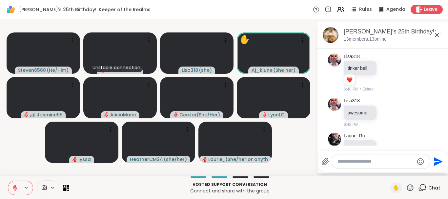
scroll to position [4892, 0]
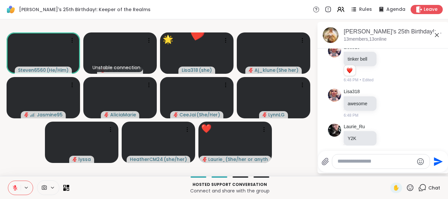
click at [350, 163] on textarea "Type your message" at bounding box center [375, 161] width 76 height 7
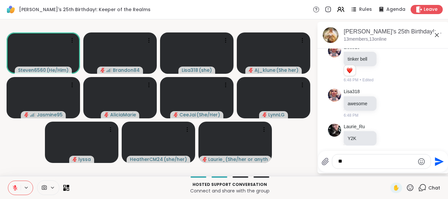
type textarea "*"
click at [394, 185] on span "✋" at bounding box center [396, 188] width 7 height 8
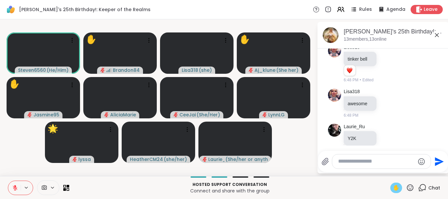
click at [394, 185] on span "✋" at bounding box center [396, 188] width 7 height 8
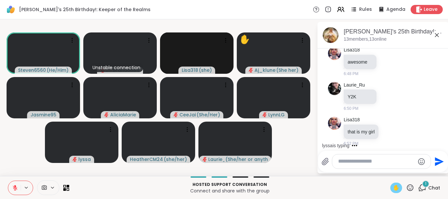
scroll to position [4975, 0]
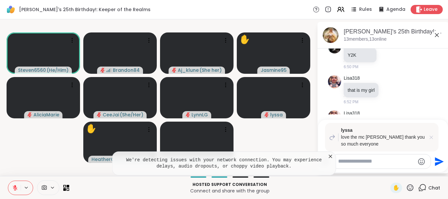
click at [432, 136] on icon at bounding box center [430, 137] width 3 height 3
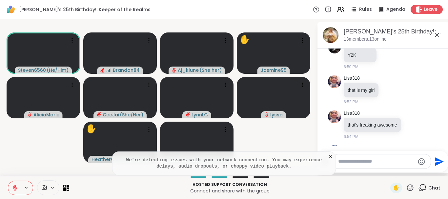
click at [371, 159] on textarea "Type your message" at bounding box center [376, 161] width 76 height 7
type textarea "*"
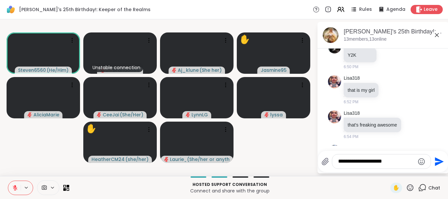
type textarea "**********"
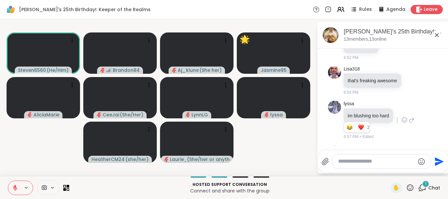
scroll to position [5077, 0]
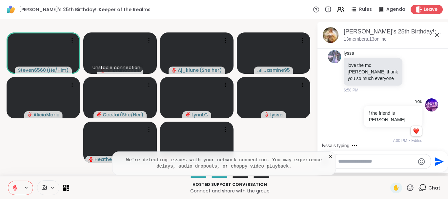
scroll to position [5211, 0]
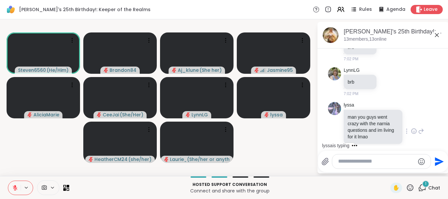
scroll to position [5382, 0]
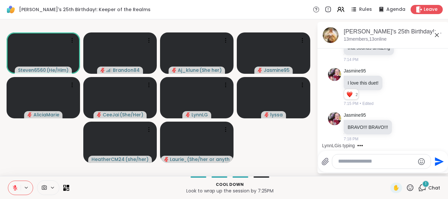
scroll to position [5696, 0]
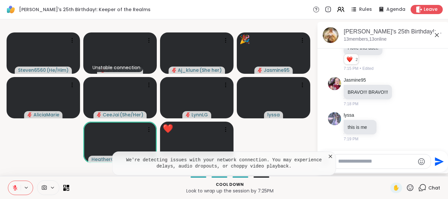
click at [408, 188] on icon at bounding box center [410, 188] width 8 height 8
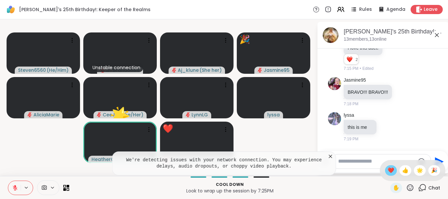
click at [387, 171] on span "❤️" at bounding box center [390, 171] width 7 height 8
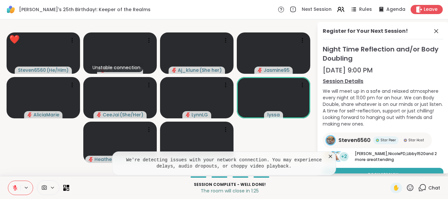
click at [409, 189] on icon at bounding box center [410, 187] width 7 height 7
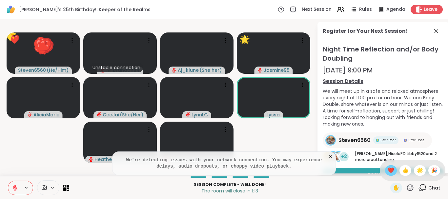
click at [387, 168] on span "❤️" at bounding box center [390, 171] width 7 height 8
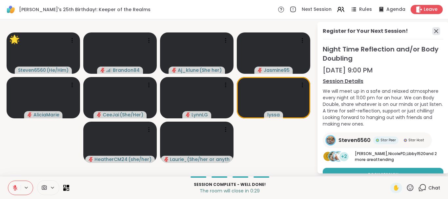
click at [433, 30] on icon at bounding box center [436, 31] width 8 height 8
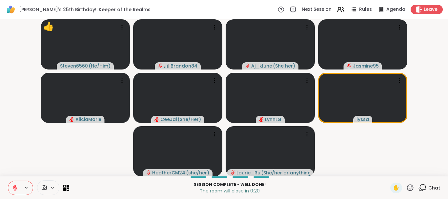
click at [13, 186] on icon at bounding box center [15, 188] width 6 height 6
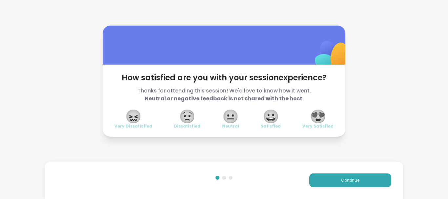
click at [323, 118] on span "😍" at bounding box center [318, 116] width 16 height 12
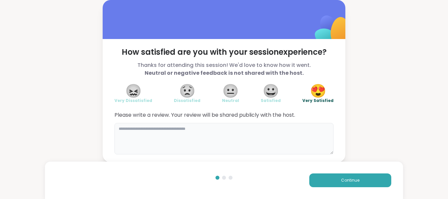
click at [223, 135] on textarea at bounding box center [223, 138] width 219 height 31
click at [212, 128] on textarea "**********" at bounding box center [223, 138] width 219 height 31
click at [235, 130] on textarea "**********" at bounding box center [223, 138] width 219 height 31
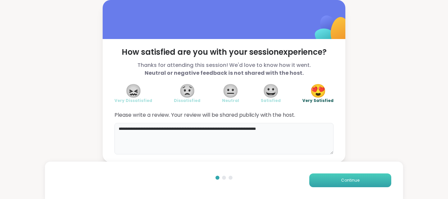
type textarea "**********"
click at [346, 177] on button "Continue" at bounding box center [350, 180] width 82 height 14
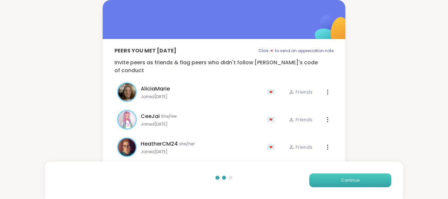
click at [346, 177] on button "Continue" at bounding box center [350, 180] width 82 height 14
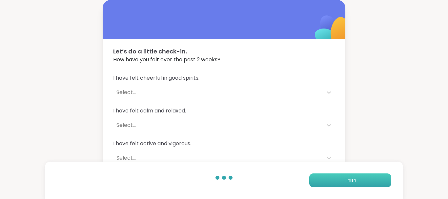
click at [346, 177] on button "Finish" at bounding box center [350, 180] width 82 height 14
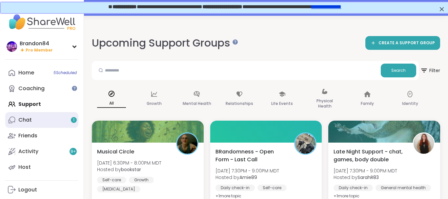
click at [26, 119] on div "Chat 1" at bounding box center [24, 119] width 13 height 7
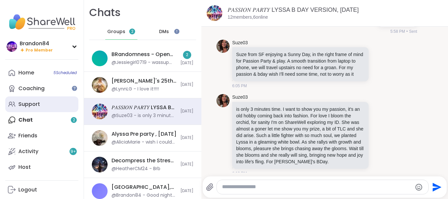
click at [36, 102] on div "Support" at bounding box center [29, 104] width 22 height 7
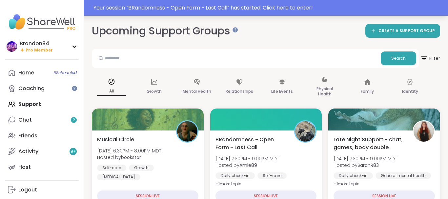
click at [367, 9] on div "Your session “ BRandomness - Open Form - Last Call ” has started. Click here to…" at bounding box center [268, 8] width 350 height 8
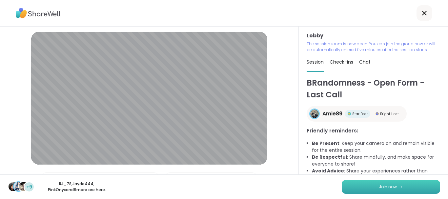
click at [376, 186] on button "Join now" at bounding box center [391, 187] width 98 height 14
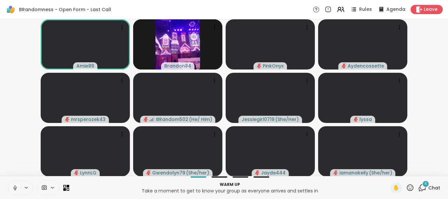
click at [15, 189] on icon at bounding box center [15, 188] width 6 height 6
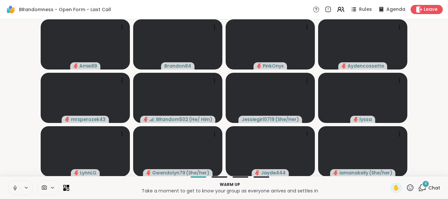
click at [14, 187] on icon at bounding box center [15, 187] width 2 height 3
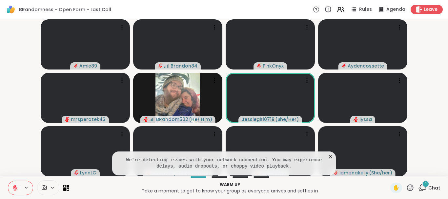
click at [422, 184] on icon at bounding box center [423, 187] width 6 height 6
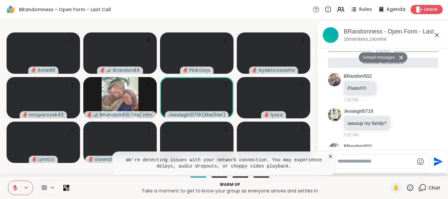
scroll to position [96, 0]
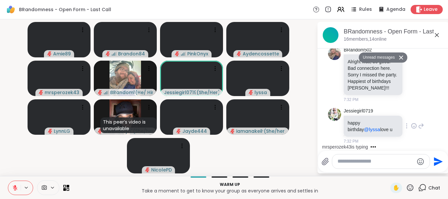
click at [422, 113] on div "Jessiegirl0719 happy birthday @lyssa love u 7:32 PM" at bounding box center [384, 126] width 80 height 36
click at [13, 188] on icon at bounding box center [15, 188] width 6 height 6
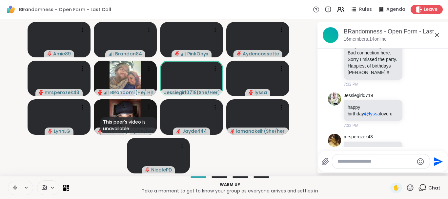
scroll to position [122, 0]
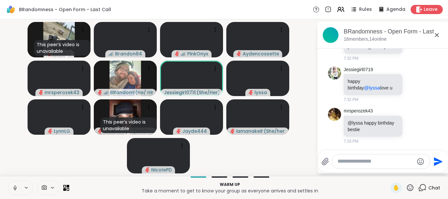
click at [8, 181] on button at bounding box center [14, 188] width 12 height 14
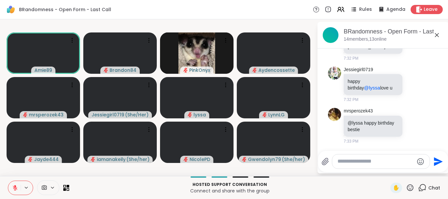
click at [13, 188] on icon at bounding box center [15, 188] width 6 height 6
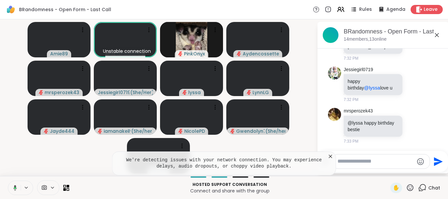
click at [350, 163] on textarea "Type your message" at bounding box center [375, 161] width 76 height 7
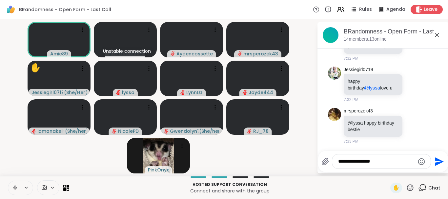
type textarea "**********"
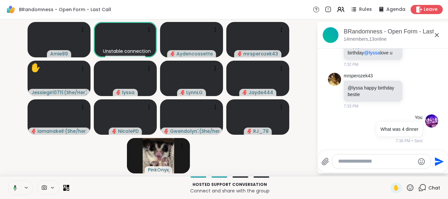
click at [13, 187] on icon at bounding box center [14, 188] width 6 height 6
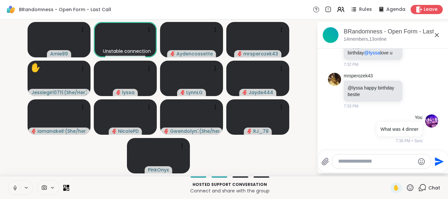
scroll to position [192, 0]
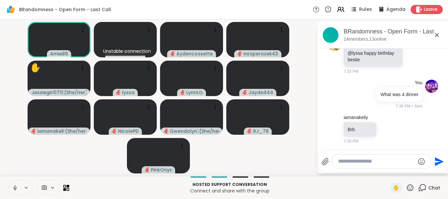
click at [8, 181] on button at bounding box center [14, 188] width 12 height 14
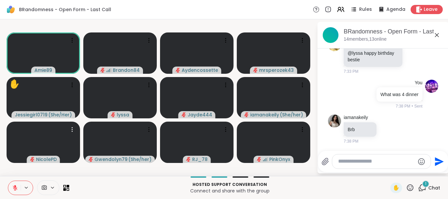
scroll to position [234, 0]
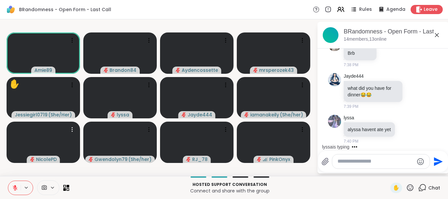
scroll to position [304, 0]
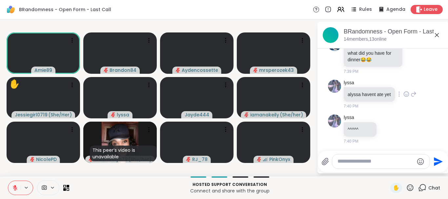
click at [406, 93] on icon at bounding box center [406, 94] width 6 height 7
click at [418, 85] on div "Select Reaction: Sad" at bounding box center [421, 84] width 6 height 6
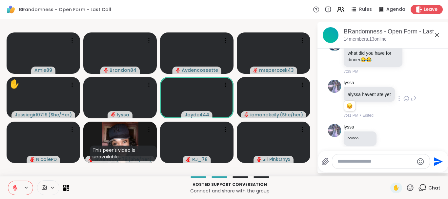
click at [412, 100] on icon at bounding box center [413, 99] width 6 height 8
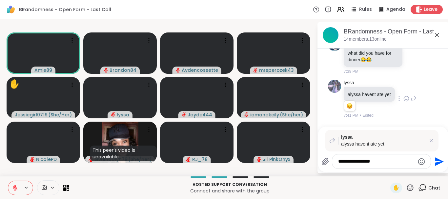
type textarea "**********"
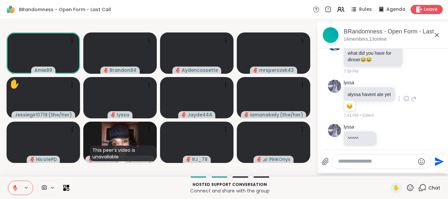
scroll to position [370, 0]
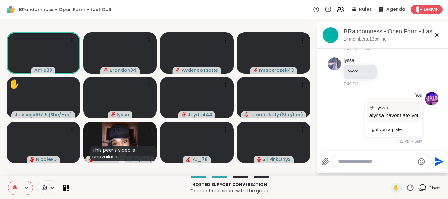
click at [15, 189] on icon at bounding box center [15, 188] width 6 height 6
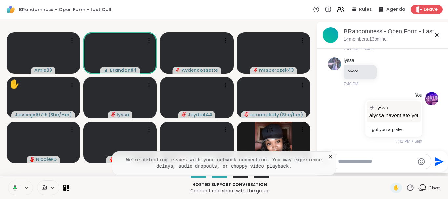
click at [7, 181] on button at bounding box center [13, 188] width 13 height 14
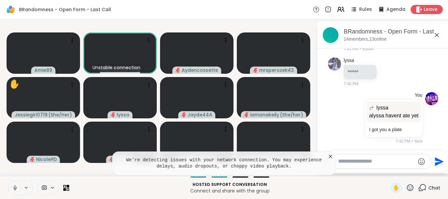
click at [15, 189] on icon at bounding box center [15, 188] width 6 height 6
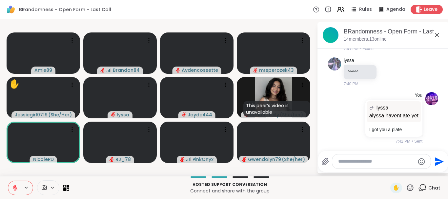
click at [409, 188] on icon at bounding box center [410, 188] width 8 height 8
click at [387, 171] on span "❤️" at bounding box center [390, 171] width 7 height 8
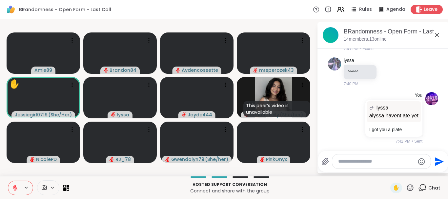
click at [356, 163] on textarea "Type your message" at bounding box center [376, 161] width 76 height 7
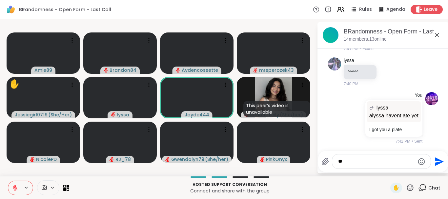
type textarea "*"
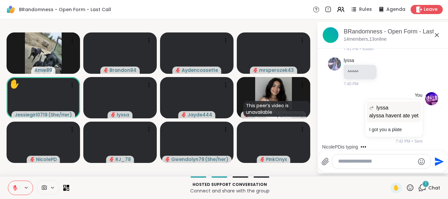
scroll to position [405, 0]
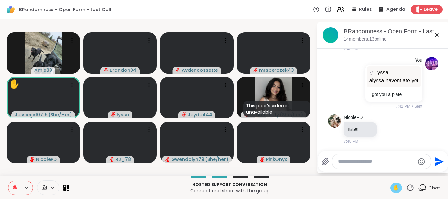
click at [396, 187] on span "✋" at bounding box center [396, 188] width 7 height 8
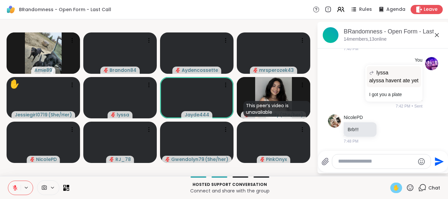
click at [396, 187] on span "✋" at bounding box center [396, 188] width 7 height 8
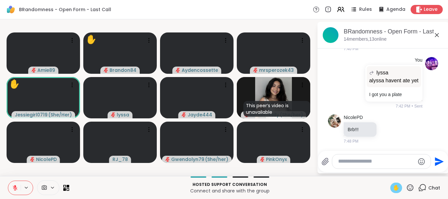
click at [15, 188] on icon at bounding box center [15, 188] width 5 height 5
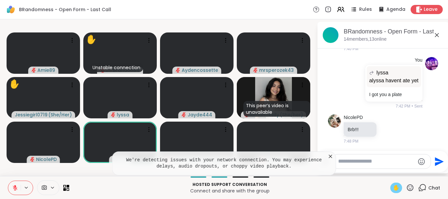
click at [8, 181] on button at bounding box center [14, 188] width 12 height 14
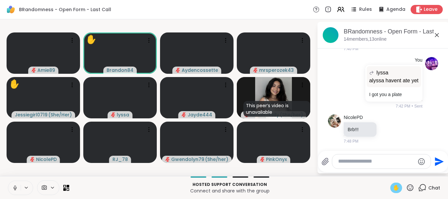
click at [8, 181] on button at bounding box center [14, 188] width 12 height 14
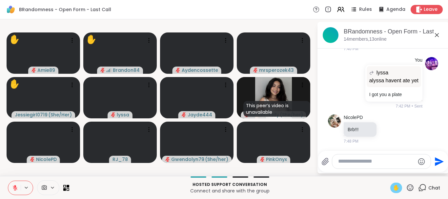
click at [15, 188] on icon at bounding box center [15, 188] width 5 height 5
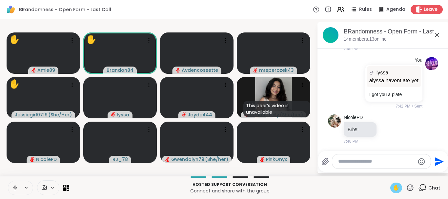
click at [15, 188] on icon at bounding box center [15, 188] width 6 height 6
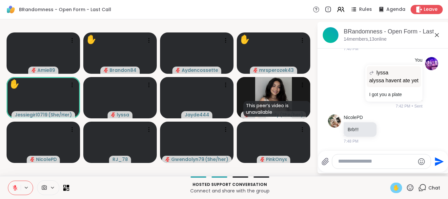
click at [395, 188] on span "✋" at bounding box center [396, 188] width 7 height 8
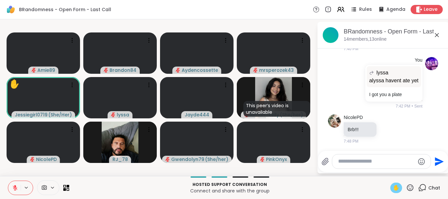
click at [395, 188] on span "✋" at bounding box center [396, 188] width 7 height 8
click at [410, 188] on icon at bounding box center [410, 188] width 8 height 8
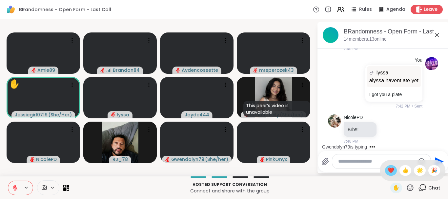
click at [388, 168] on span "❤️" at bounding box center [390, 171] width 7 height 8
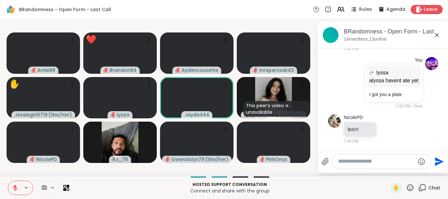
scroll to position [446, 0]
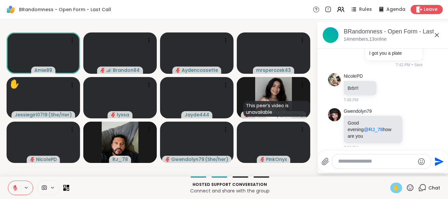
click at [396, 189] on span "✋" at bounding box center [396, 188] width 7 height 8
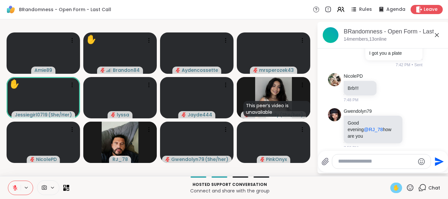
click at [12, 188] on icon at bounding box center [15, 188] width 6 height 6
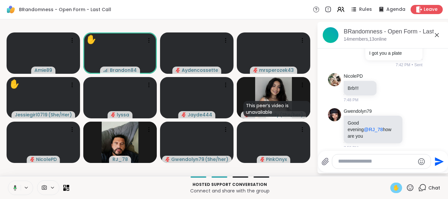
click at [396, 188] on span "✋" at bounding box center [396, 188] width 7 height 8
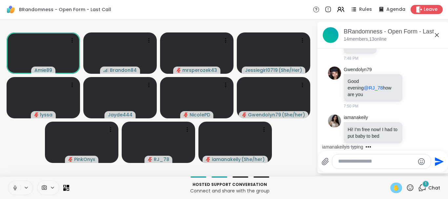
scroll to position [523, 0]
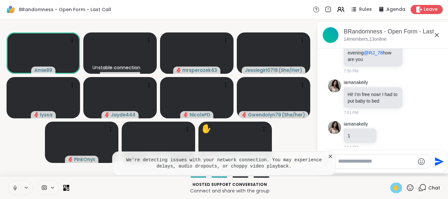
click at [396, 188] on span "✋" at bounding box center [396, 188] width 7 height 8
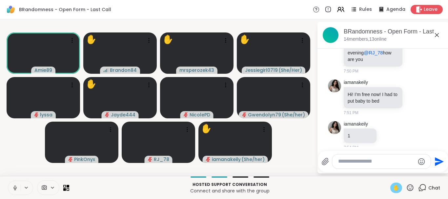
click at [410, 187] on icon at bounding box center [410, 188] width 8 height 8
click at [387, 171] on span "❤️" at bounding box center [390, 171] width 7 height 8
click at [15, 189] on icon at bounding box center [15, 188] width 6 height 6
click at [393, 189] on span "✋" at bounding box center [396, 188] width 7 height 8
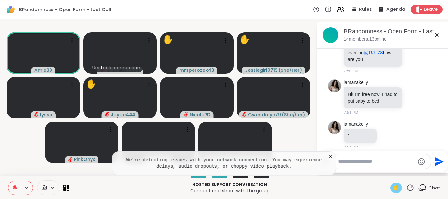
click at [400, 189] on div "✋" at bounding box center [396, 188] width 12 height 10
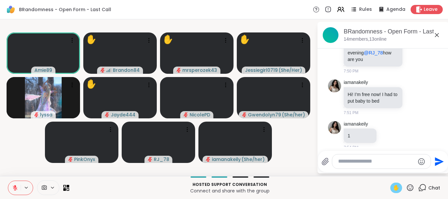
click at [394, 187] on span "✋" at bounding box center [396, 188] width 7 height 8
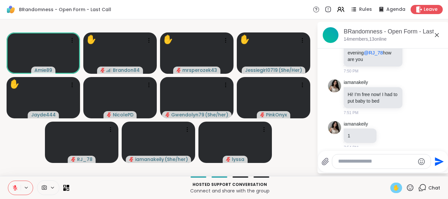
click at [12, 187] on icon at bounding box center [15, 188] width 6 height 6
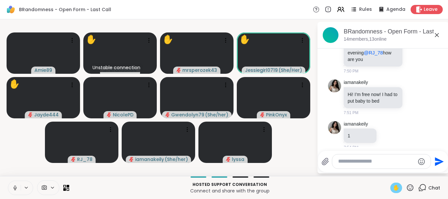
click at [8, 181] on button at bounding box center [14, 188] width 12 height 14
click at [15, 188] on icon at bounding box center [15, 188] width 6 height 6
click at [13, 186] on icon at bounding box center [15, 188] width 6 height 6
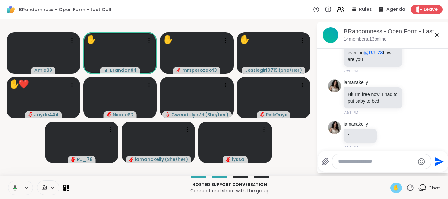
click at [15, 189] on icon at bounding box center [14, 188] width 6 height 6
click at [8, 181] on button at bounding box center [14, 188] width 12 height 14
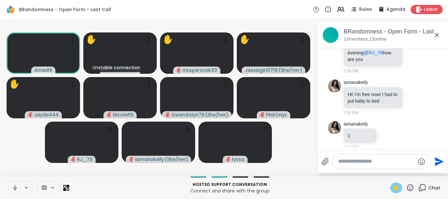
click at [14, 186] on icon at bounding box center [15, 188] width 6 height 6
click at [397, 188] on span "✋" at bounding box center [396, 188] width 7 height 8
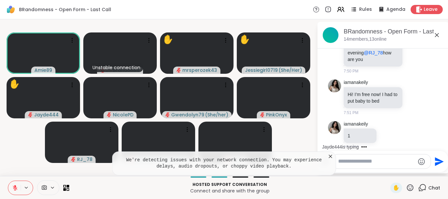
click at [329, 157] on icon at bounding box center [330, 156] width 7 height 7
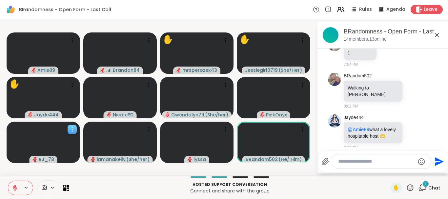
scroll to position [647, 0]
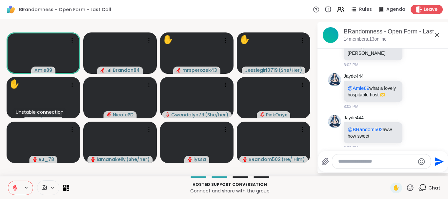
click at [341, 159] on textarea "Type your message" at bounding box center [376, 161] width 76 height 7
type textarea "*"
click at [73, 35] on div at bounding box center [43, 52] width 73 height 41
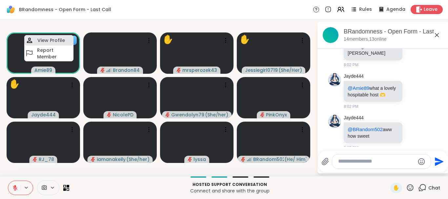
click at [54, 43] on h4 "View Profile" at bounding box center [51, 40] width 28 height 7
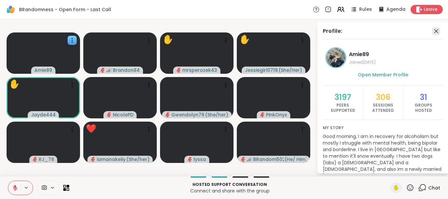
click at [436, 30] on icon at bounding box center [436, 31] width 4 height 4
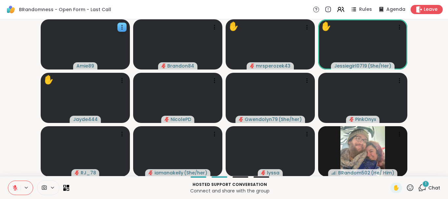
click at [424, 187] on icon at bounding box center [422, 188] width 8 height 8
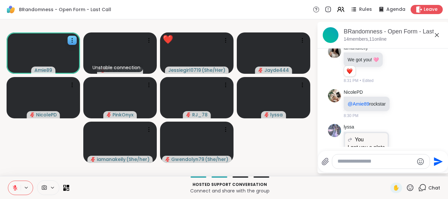
scroll to position [1684, 0]
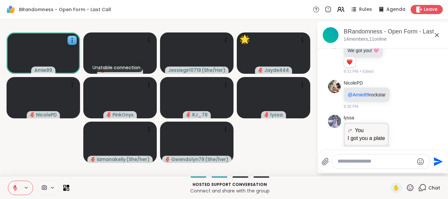
click at [14, 186] on icon at bounding box center [15, 188] width 6 height 6
click at [13, 190] on icon at bounding box center [15, 188] width 6 height 6
click at [8, 181] on button at bounding box center [14, 188] width 12 height 14
click at [14, 187] on icon at bounding box center [15, 188] width 5 height 5
click at [8, 181] on button at bounding box center [14, 188] width 12 height 14
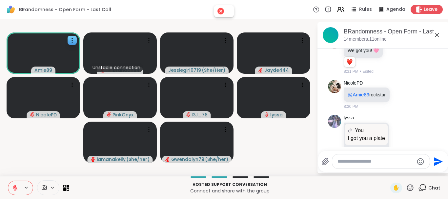
click at [14, 187] on icon at bounding box center [15, 188] width 5 height 5
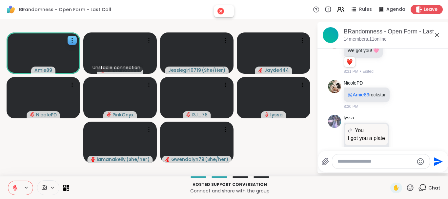
click at [14, 187] on icon at bounding box center [15, 188] width 5 height 5
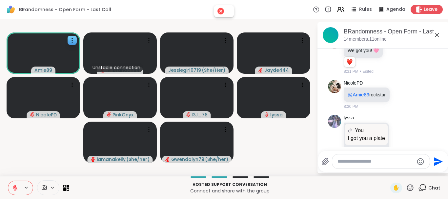
click at [14, 187] on icon at bounding box center [15, 188] width 5 height 5
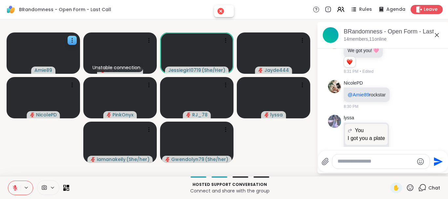
click at [14, 187] on icon at bounding box center [15, 188] width 5 height 5
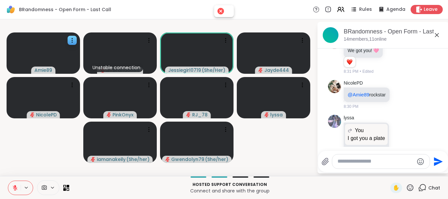
click at [14, 187] on icon at bounding box center [15, 188] width 5 height 5
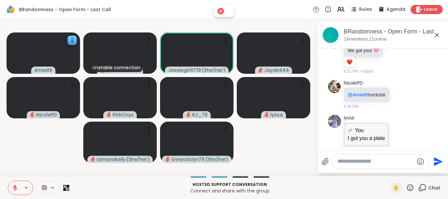
click at [14, 187] on icon at bounding box center [15, 188] width 5 height 5
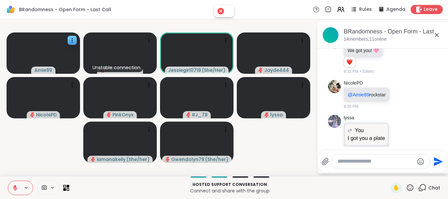
click at [14, 187] on icon at bounding box center [15, 188] width 5 height 5
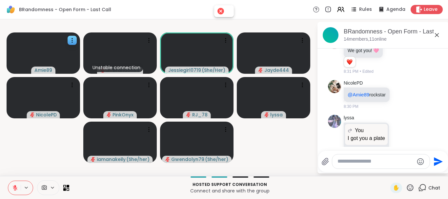
click at [14, 187] on icon at bounding box center [15, 188] width 5 height 5
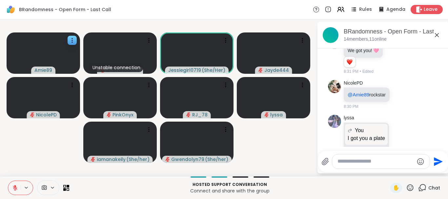
click at [14, 187] on icon at bounding box center [15, 188] width 5 height 5
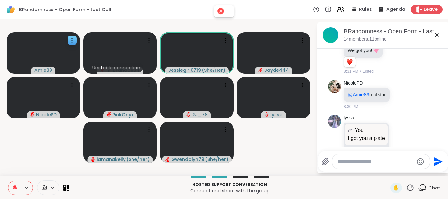
click at [14, 187] on icon at bounding box center [15, 188] width 5 height 5
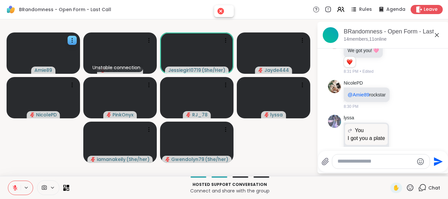
click at [14, 187] on icon at bounding box center [15, 188] width 5 height 5
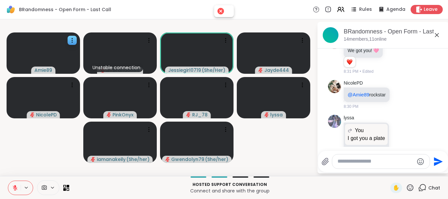
click at [14, 187] on icon at bounding box center [15, 188] width 5 height 5
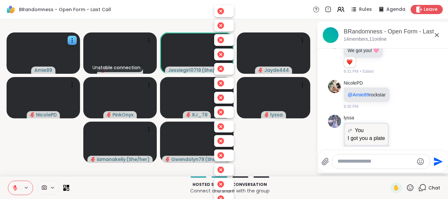
click at [14, 187] on icon at bounding box center [15, 188] width 5 height 5
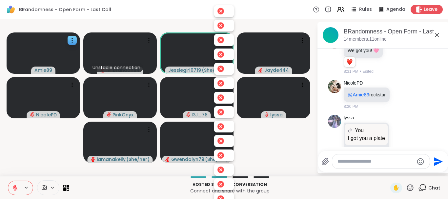
click at [14, 187] on icon at bounding box center [15, 188] width 5 height 5
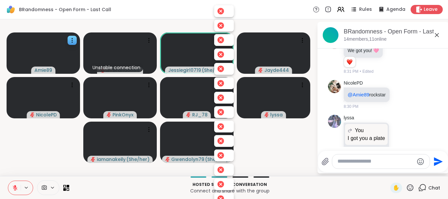
click at [14, 187] on icon at bounding box center [15, 188] width 5 height 5
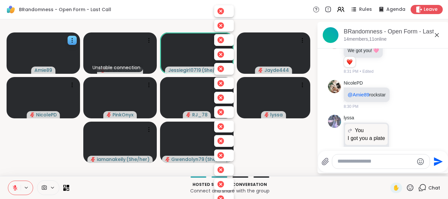
click at [14, 187] on icon at bounding box center [15, 188] width 5 height 5
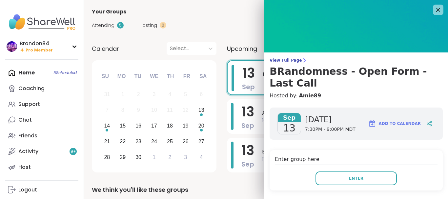
click at [341, 171] on button "Enter" at bounding box center [355, 178] width 81 height 14
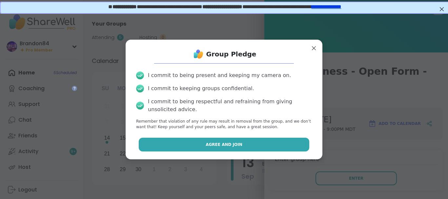
click at [272, 141] on button "Agree and Join" at bounding box center [224, 145] width 171 height 14
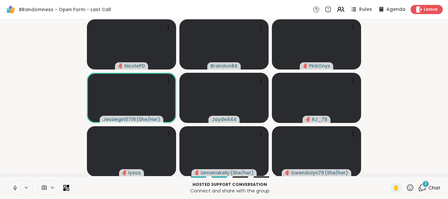
click at [422, 181] on div "Hosted support conversation Connect and share with the group ✋ 3 Chat" at bounding box center [224, 187] width 448 height 23
click at [423, 188] on icon at bounding box center [422, 188] width 8 height 8
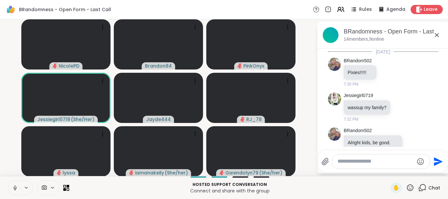
scroll to position [1814, 0]
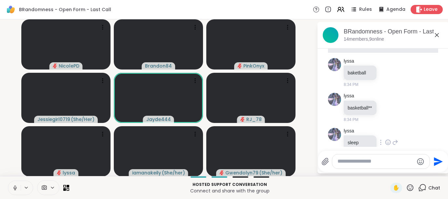
click at [386, 139] on icon at bounding box center [388, 142] width 6 height 7
click at [390, 129] on div "Select Reaction: Heart" at bounding box center [388, 132] width 6 height 6
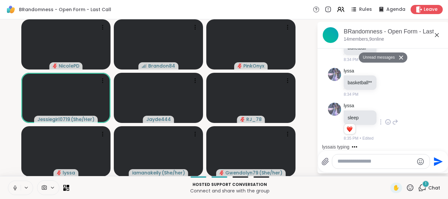
scroll to position [1843, 0]
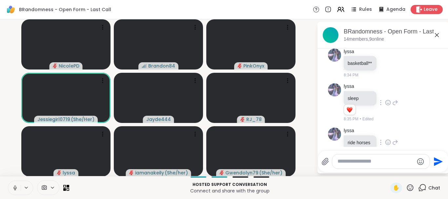
click at [388, 139] on icon at bounding box center [388, 142] width 6 height 7
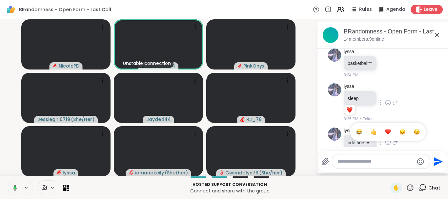
click at [387, 125] on button "Select Reaction: Heart" at bounding box center [387, 131] width 13 height 13
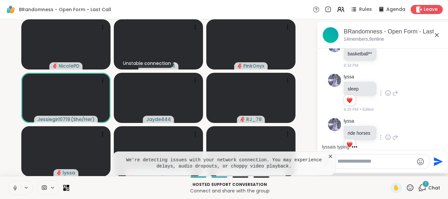
scroll to position [1887, 0]
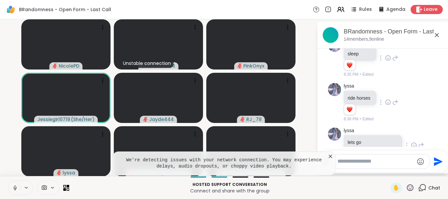
click at [411, 143] on icon at bounding box center [413, 145] width 5 height 5
click at [411, 132] on div "Select Reaction: Heart" at bounding box center [414, 135] width 6 height 6
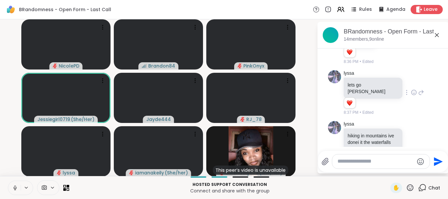
scroll to position [1954, 0]
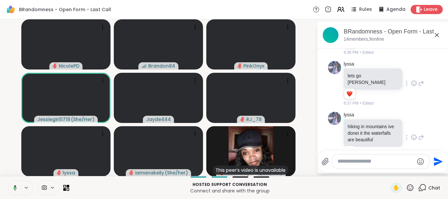
click at [413, 134] on icon at bounding box center [414, 137] width 6 height 7
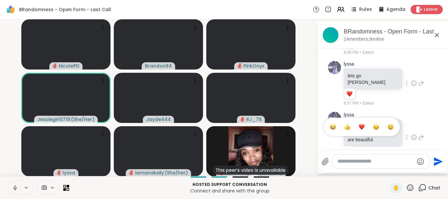
click at [360, 124] on div "Select Reaction: Heart" at bounding box center [362, 127] width 6 height 6
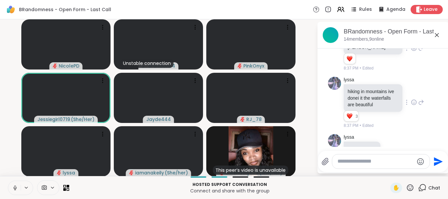
scroll to position [2024, 0]
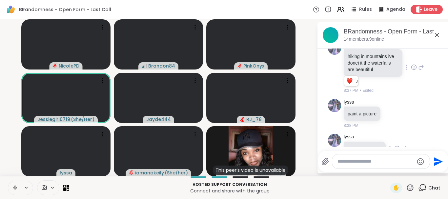
click at [395, 146] on icon at bounding box center [396, 148] width 5 height 5
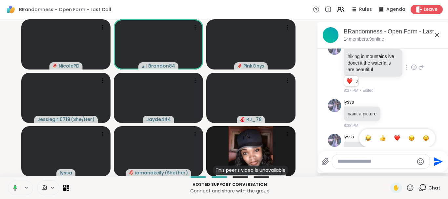
click at [396, 135] on div "Select Reaction: Heart" at bounding box center [397, 138] width 6 height 6
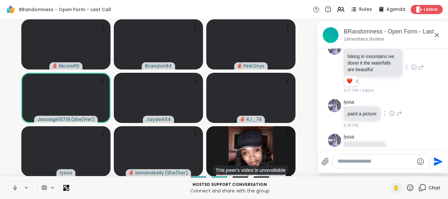
scroll to position [2033, 0]
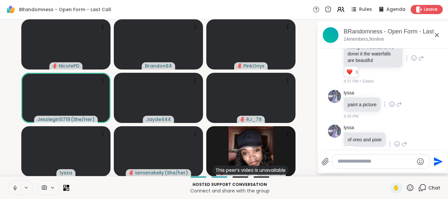
click at [389, 93] on div "lyssa paint a picture 8:38 PM" at bounding box center [373, 105] width 58 height 30
click at [391, 101] on icon at bounding box center [392, 104] width 6 height 7
click at [391, 91] on div "Select Reaction: Heart" at bounding box center [392, 94] width 6 height 6
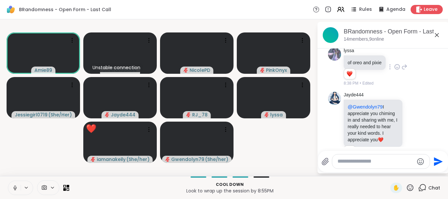
scroll to position [2193, 0]
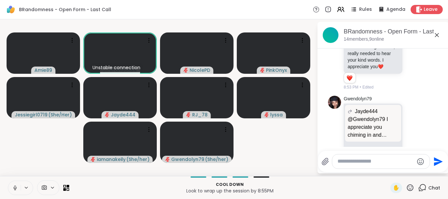
click at [13, 187] on icon at bounding box center [15, 188] width 6 height 6
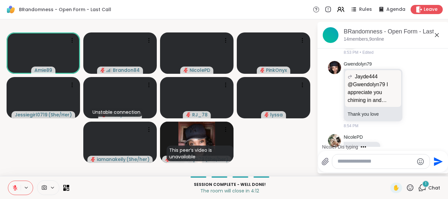
scroll to position [2263, 0]
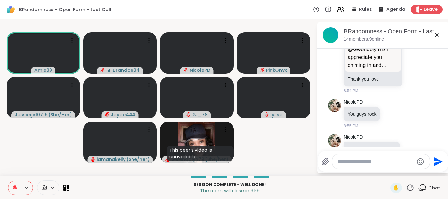
click at [13, 189] on icon at bounding box center [15, 188] width 6 height 6
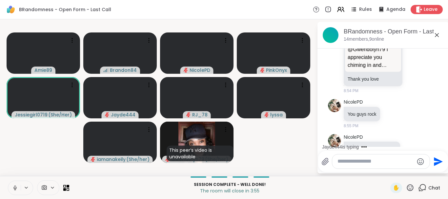
click at [13, 189] on icon at bounding box center [15, 188] width 6 height 6
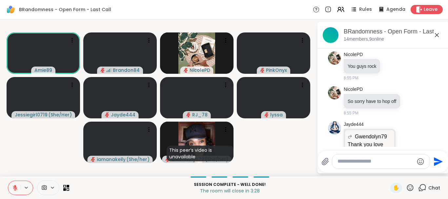
scroll to position [2329, 0]
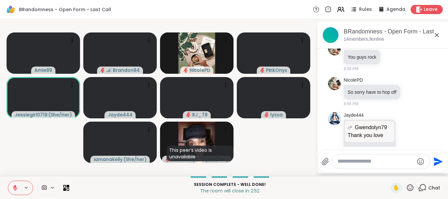
click at [13, 189] on icon at bounding box center [15, 188] width 6 height 6
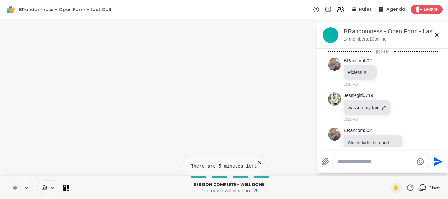
scroll to position [2323, 0]
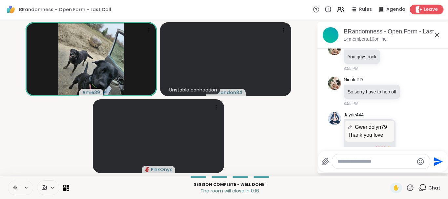
click at [417, 8] on icon at bounding box center [419, 9] width 6 height 7
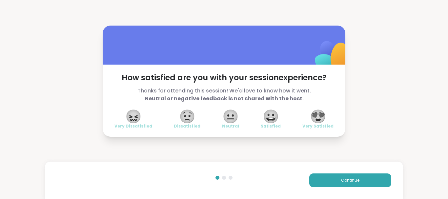
click at [355, 189] on div "Continue" at bounding box center [224, 180] width 358 height 37
click at [356, 183] on span "Continue" at bounding box center [350, 180] width 18 height 6
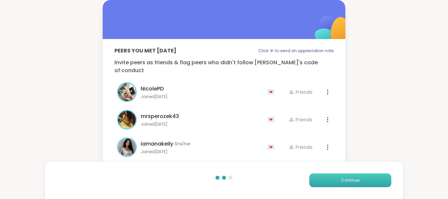
click at [359, 181] on span "Continue" at bounding box center [350, 180] width 18 height 6
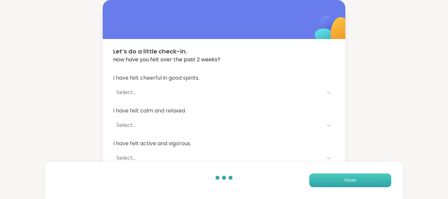
click at [359, 181] on button "Finish" at bounding box center [350, 180] width 82 height 14
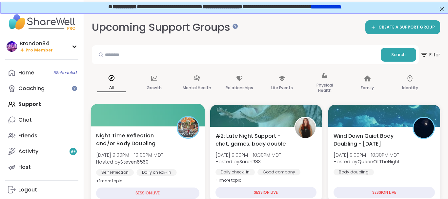
click at [159, 159] on span "Hosted by Steven6560" at bounding box center [129, 161] width 67 height 7
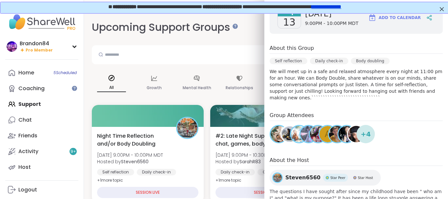
scroll to position [114, 0]
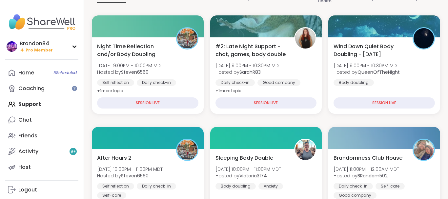
scroll to position [84, 0]
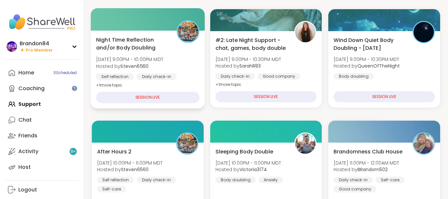
click at [155, 53] on div "Night Time Reflection and/or Body Doubling [DATE] 9:00PM - 10:00PM MDT Hosted b…" at bounding box center [147, 62] width 103 height 53
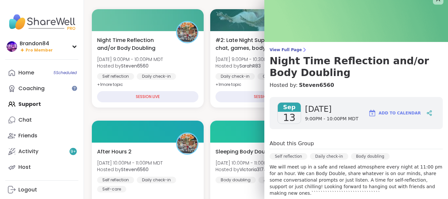
scroll to position [0, 0]
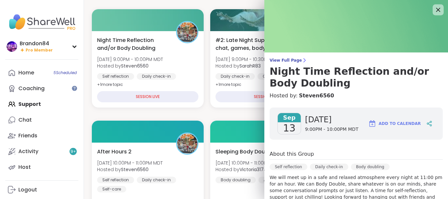
click at [439, 12] on icon at bounding box center [438, 10] width 8 height 8
